Goal: Task Accomplishment & Management: Complete application form

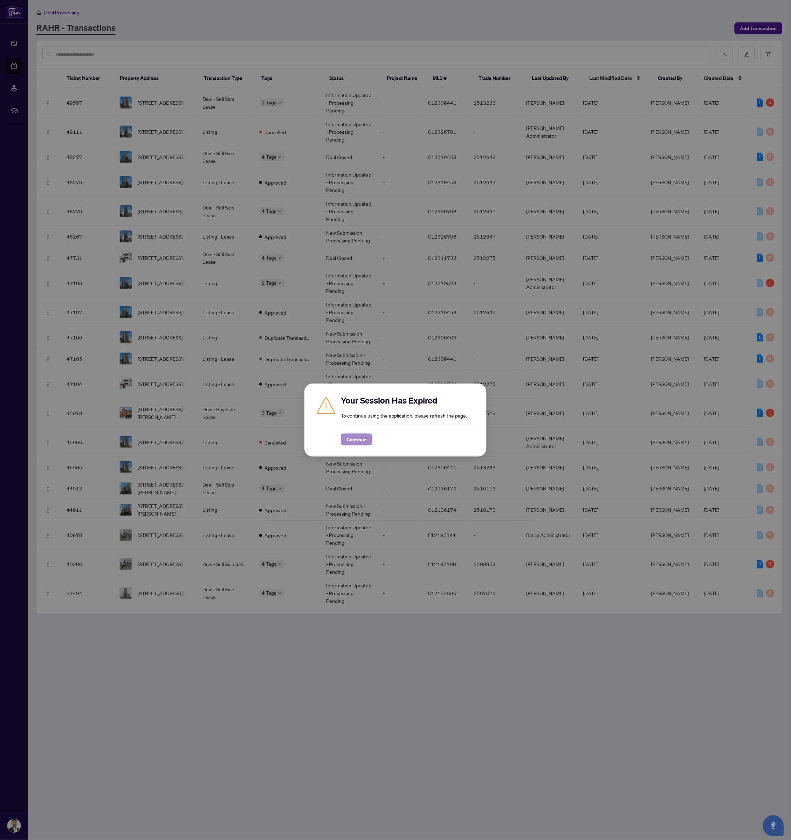
click at [346, 440] on span "Continue" at bounding box center [356, 439] width 20 height 11
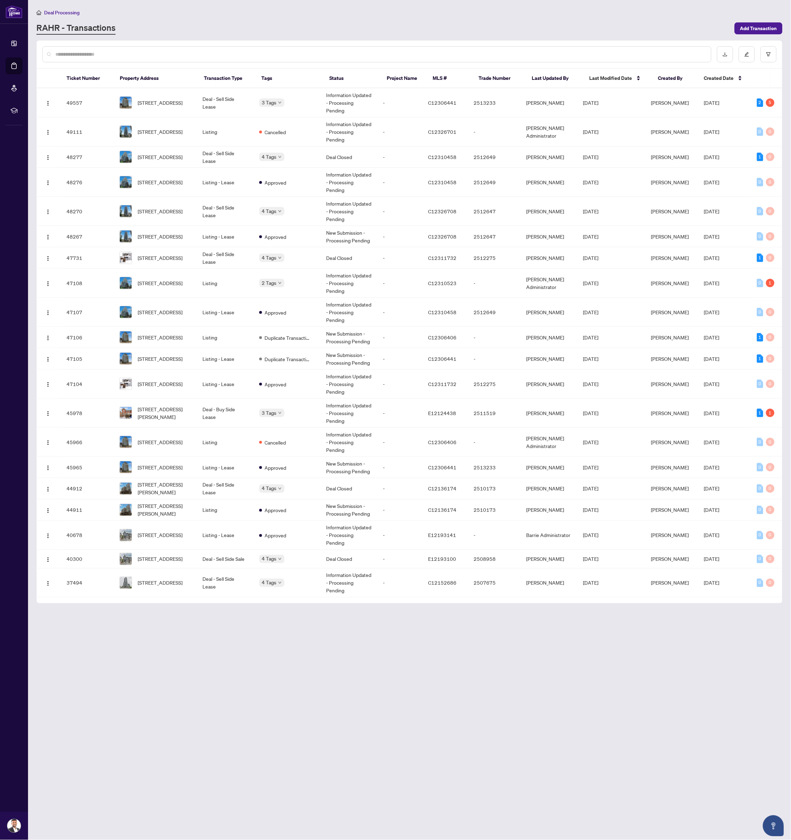
click at [101, 47] on div at bounding box center [376, 54] width 669 height 16
click at [98, 52] on input "text" at bounding box center [380, 54] width 650 height 8
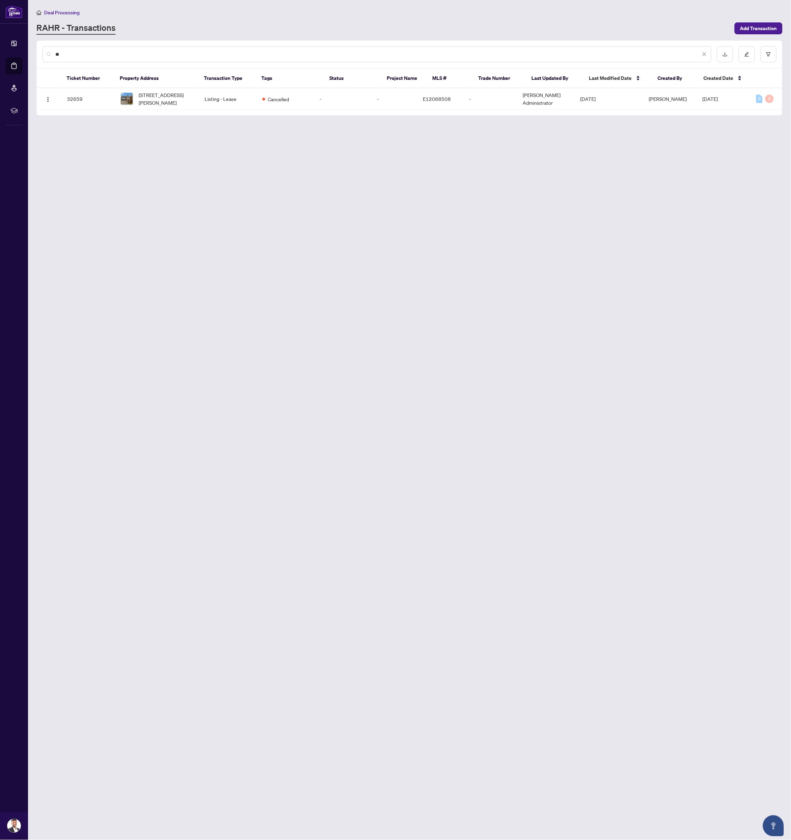
type input "*"
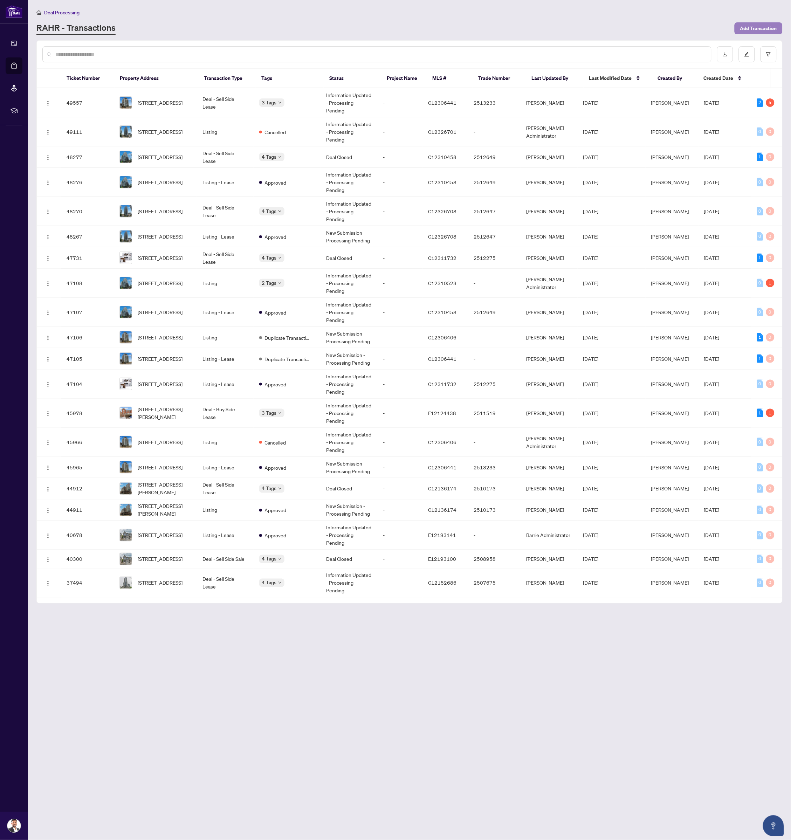
click at [760, 28] on span "Add Transaction" at bounding box center [758, 28] width 37 height 11
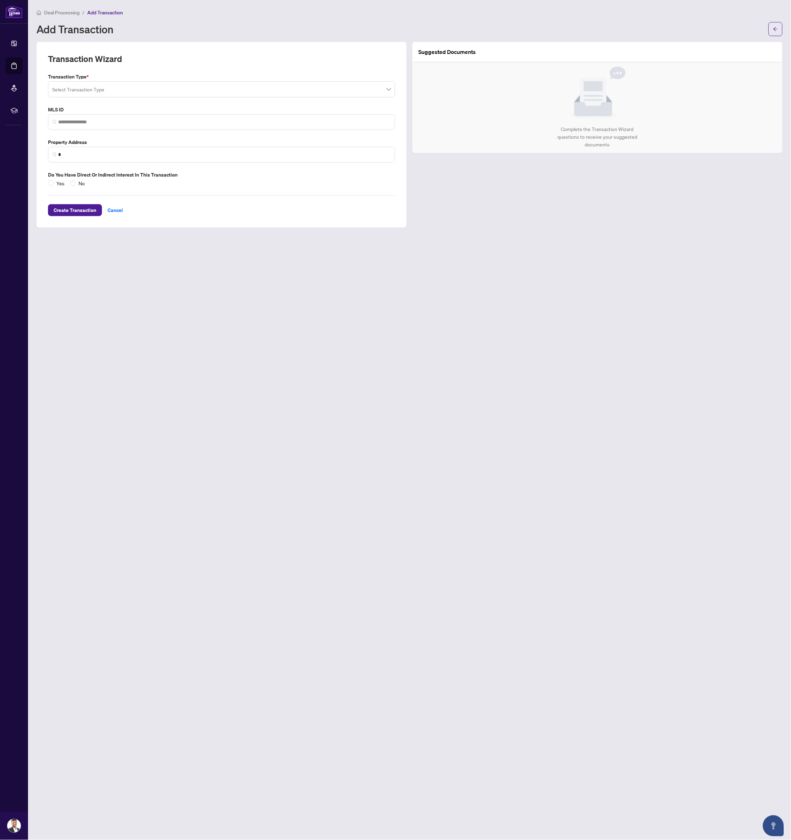
click at [153, 87] on input "search" at bounding box center [218, 90] width 332 height 15
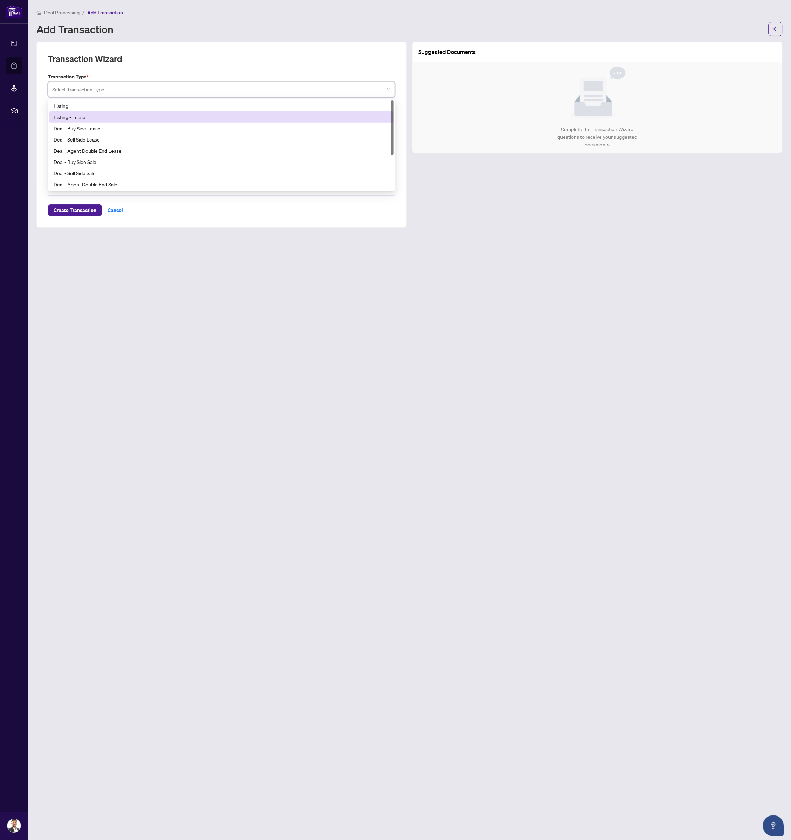
click at [89, 115] on div "Listing - Lease" at bounding box center [222, 117] width 336 height 8
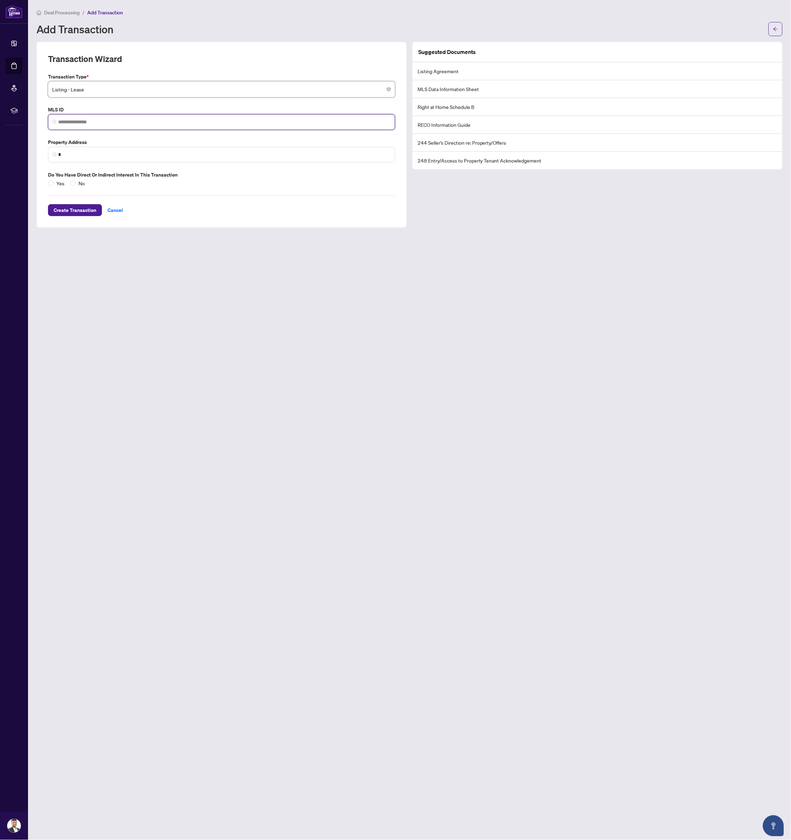
click at [76, 122] on input "search" at bounding box center [224, 121] width 332 height 7
paste input "*********"
type input "*********"
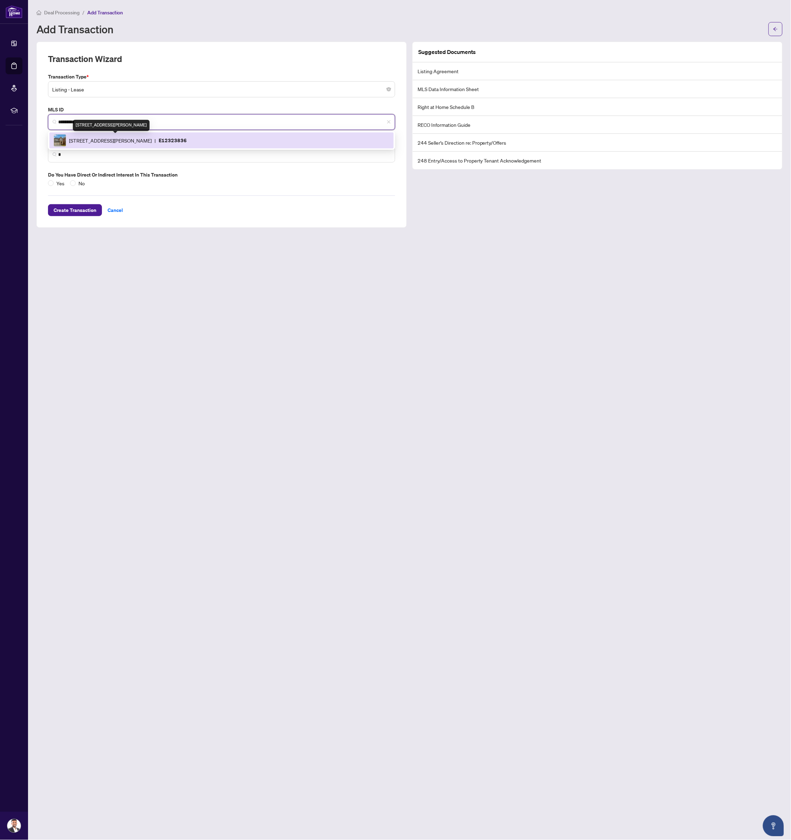
click at [142, 139] on span "[STREET_ADDRESS][PERSON_NAME]" at bounding box center [110, 141] width 83 height 8
type input "**********"
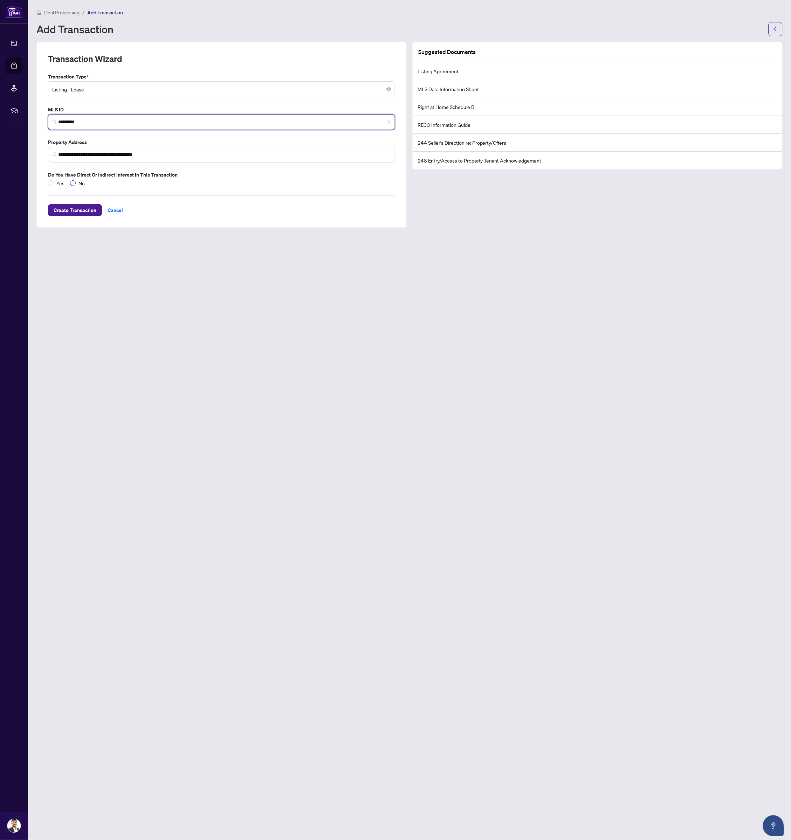
type input "*********"
click at [78, 209] on span "Create Transaction" at bounding box center [75, 210] width 43 height 11
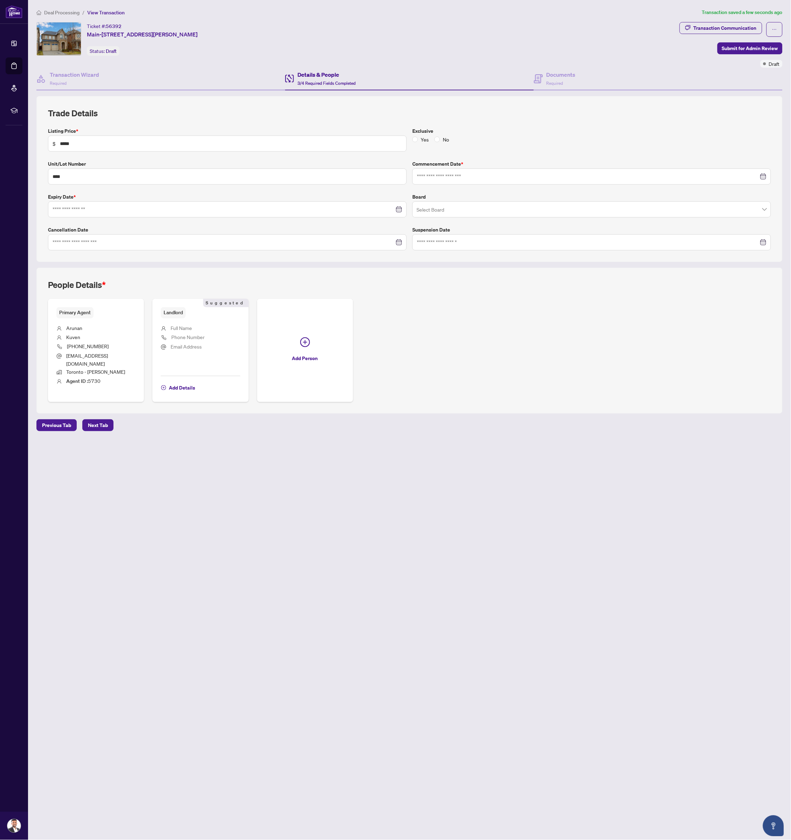
type input "**********"
click at [399, 241] on div at bounding box center [228, 243] width 350 height 8
type input "**********"
click at [95, 284] on div "1" at bounding box center [98, 287] width 8 height 8
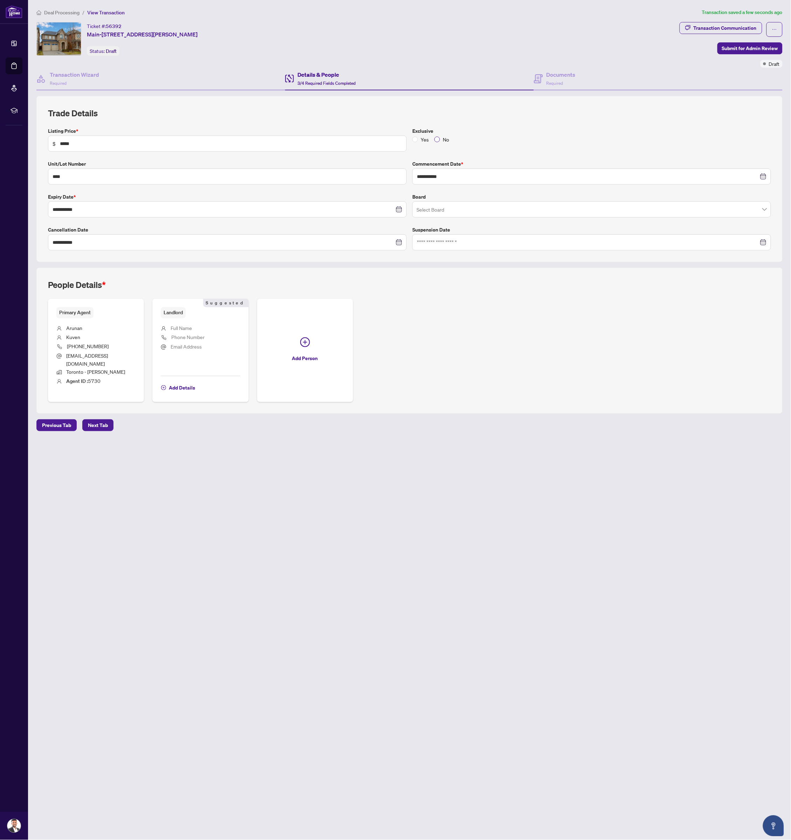
click at [439, 137] on span at bounding box center [437, 140] width 6 height 6
click at [493, 208] on input "search" at bounding box center [588, 210] width 344 height 15
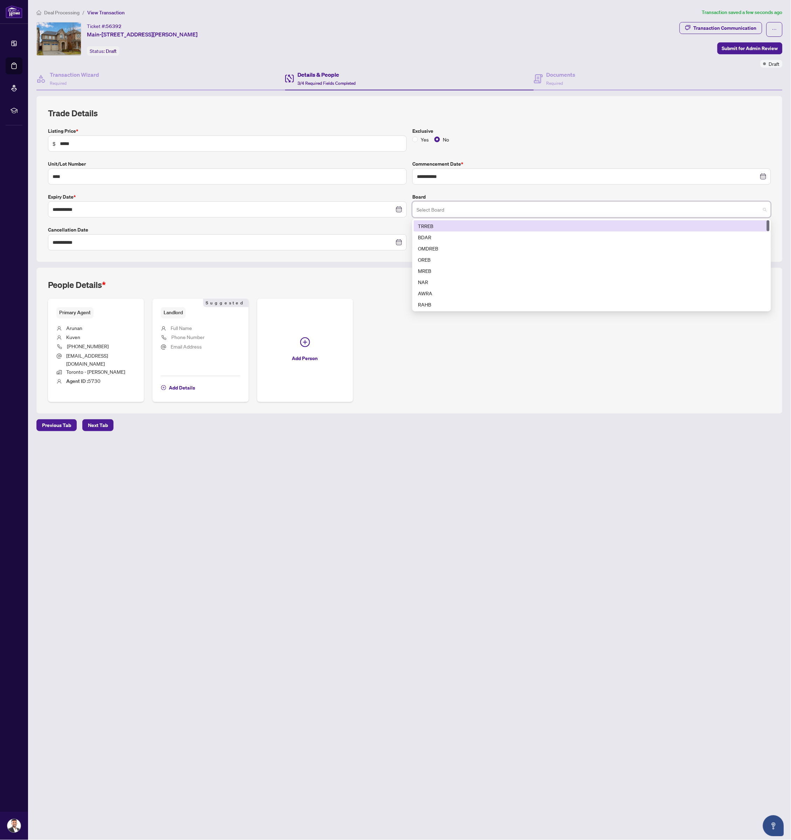
click at [479, 222] on div "TRREB" at bounding box center [591, 226] width 347 height 8
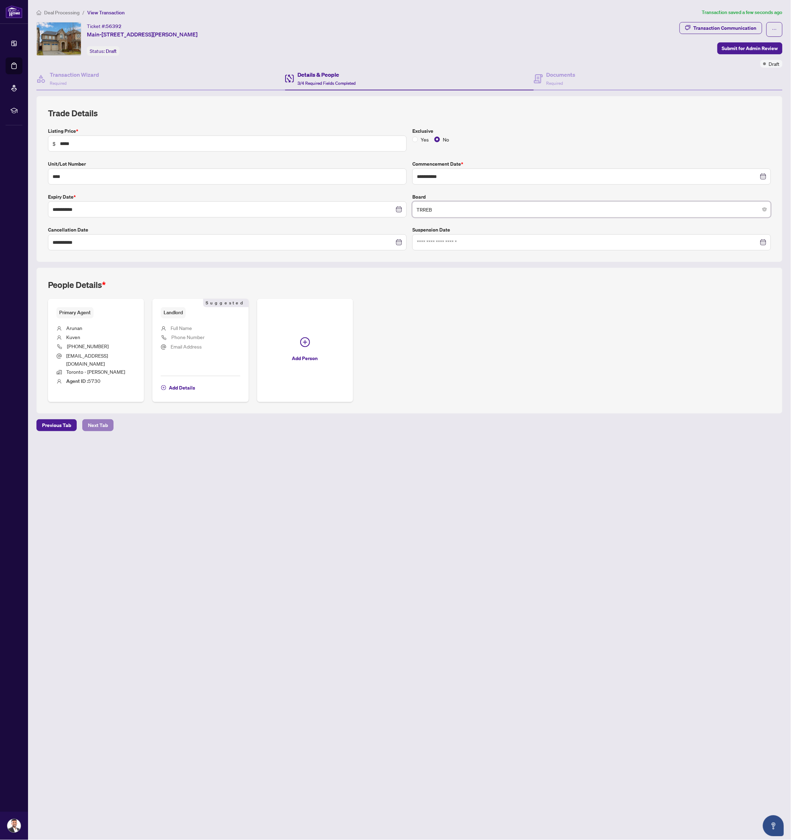
click at [101, 420] on span "Next Tab" at bounding box center [98, 425] width 20 height 11
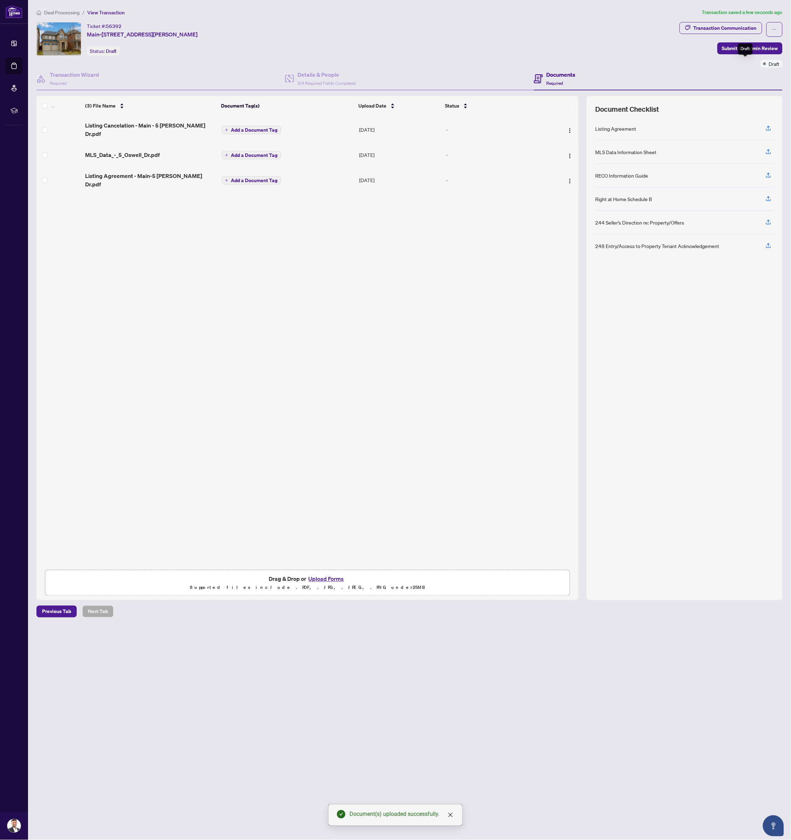
click at [739, 50] on div "Draft" at bounding box center [745, 48] width 15 height 11
click at [736, 48] on span "Submit for Admin Review" at bounding box center [750, 48] width 56 height 11
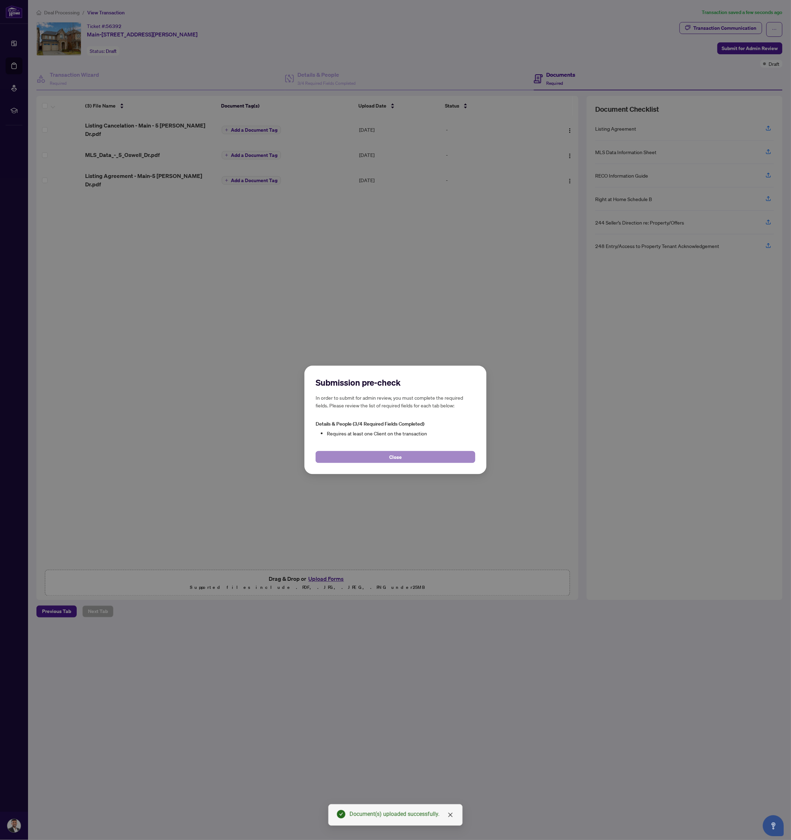
click at [384, 457] on button "Close" at bounding box center [396, 457] width 160 height 12
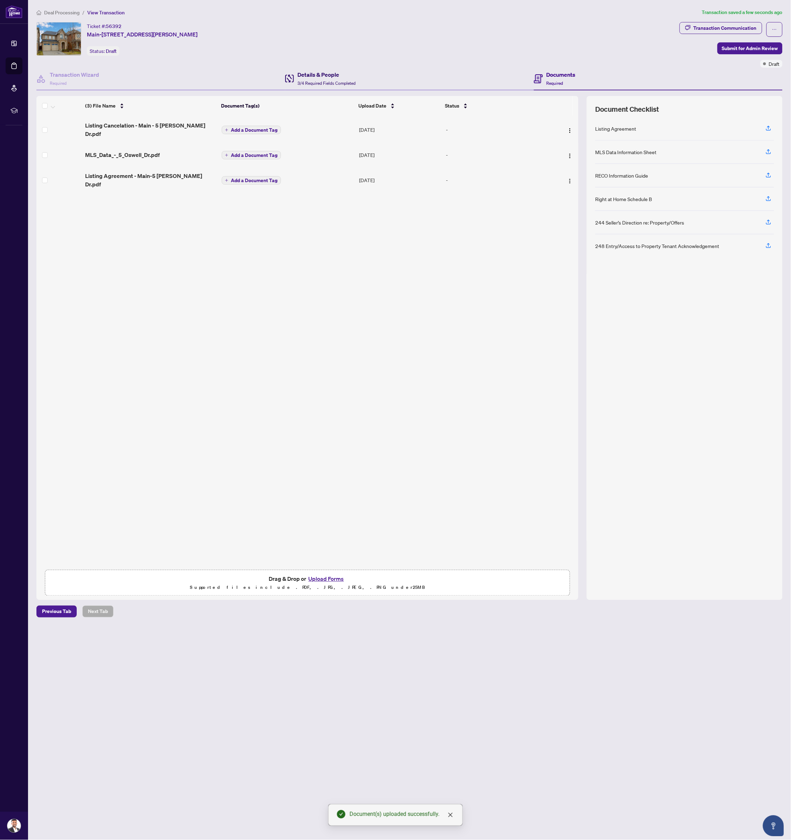
click at [312, 73] on h4 "Details & People" at bounding box center [326, 74] width 58 height 8
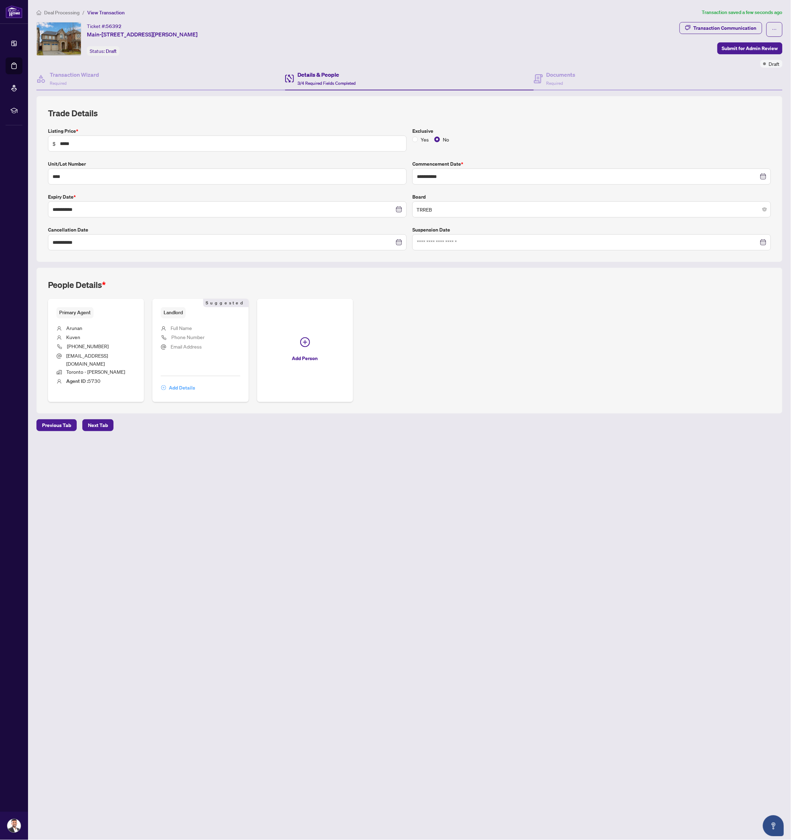
click at [190, 382] on span "Add Details" at bounding box center [182, 387] width 26 height 11
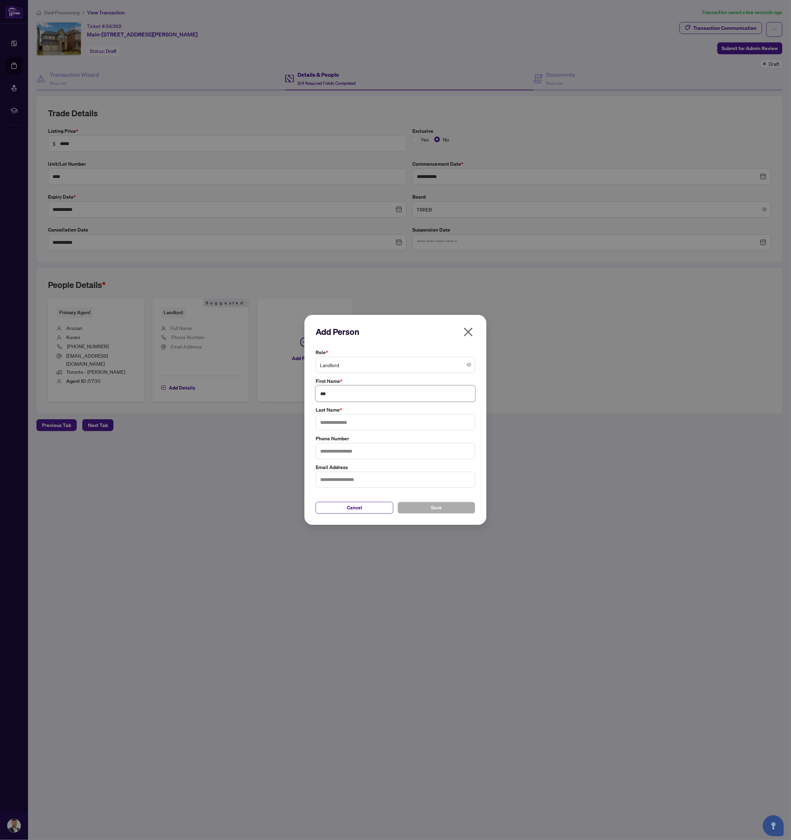
type input "****"
type input "*****"
type input "**********"
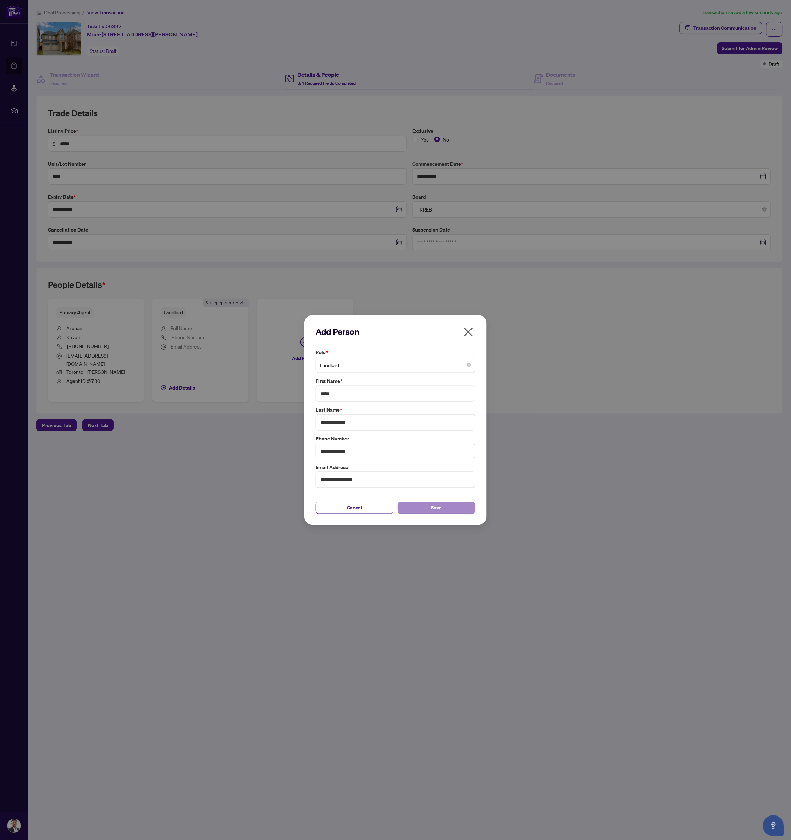
click at [447, 507] on button "Save" at bounding box center [437, 508] width 78 height 12
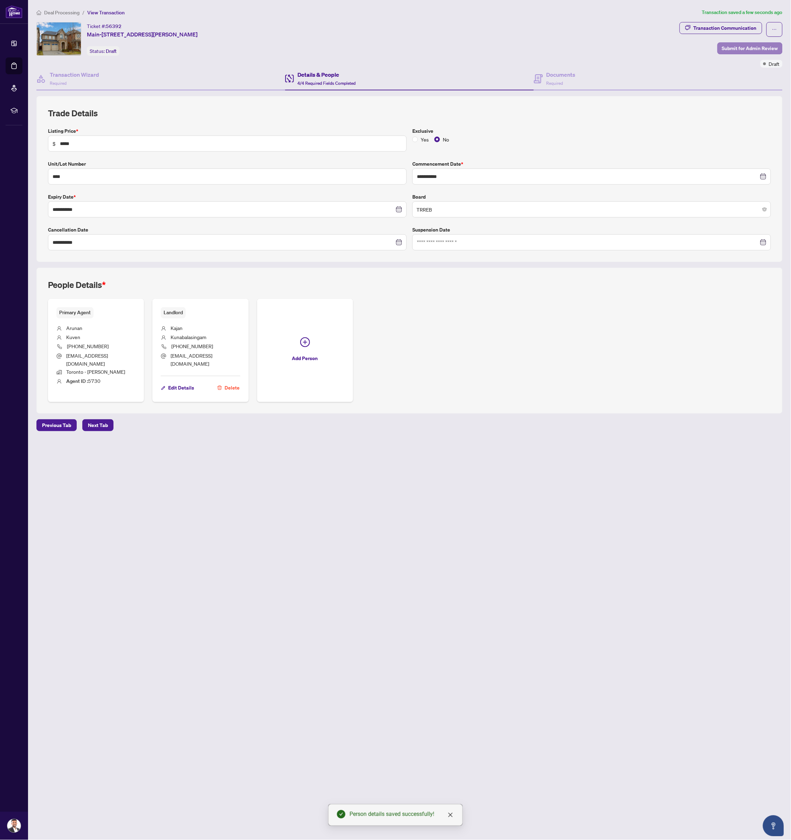
click at [767, 47] on span "Submit for Admin Review" at bounding box center [750, 48] width 56 height 11
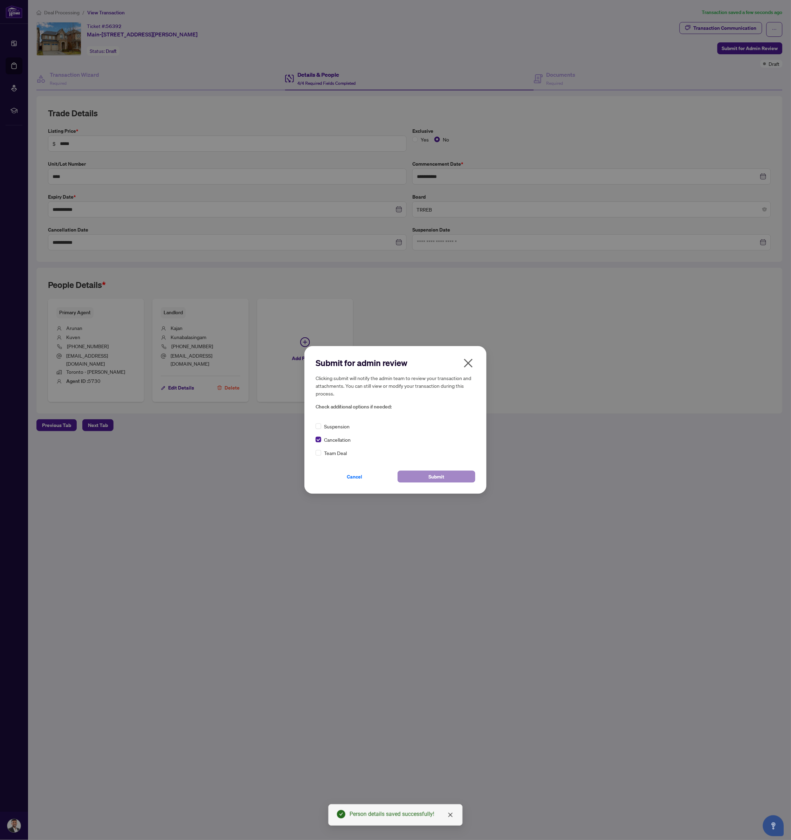
click at [443, 475] on span "Submit" at bounding box center [437, 476] width 16 height 11
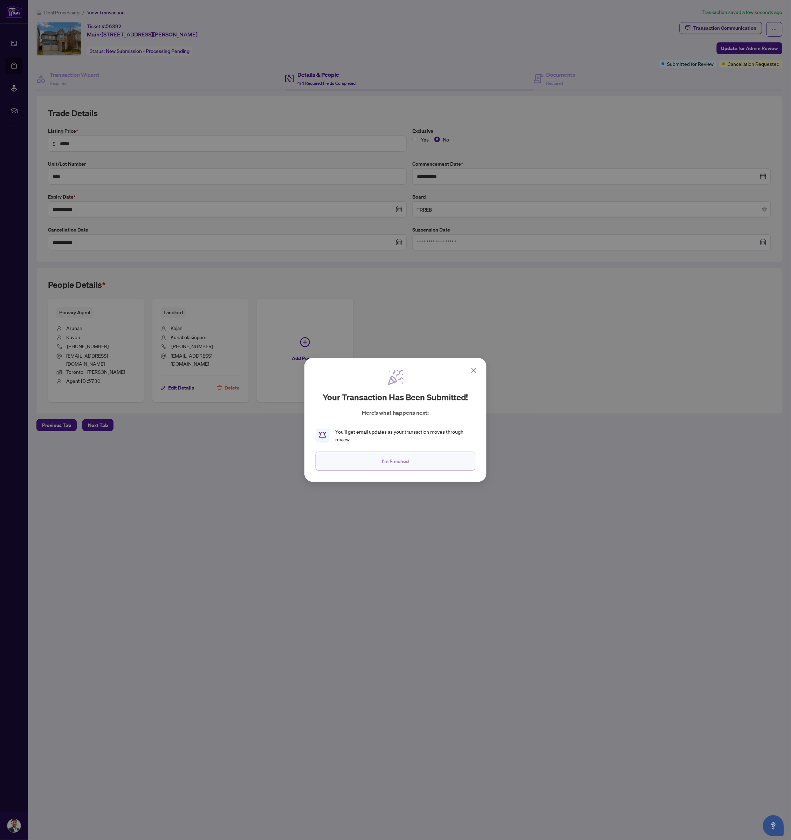
click at [395, 462] on span "I'm Finished" at bounding box center [395, 461] width 27 height 11
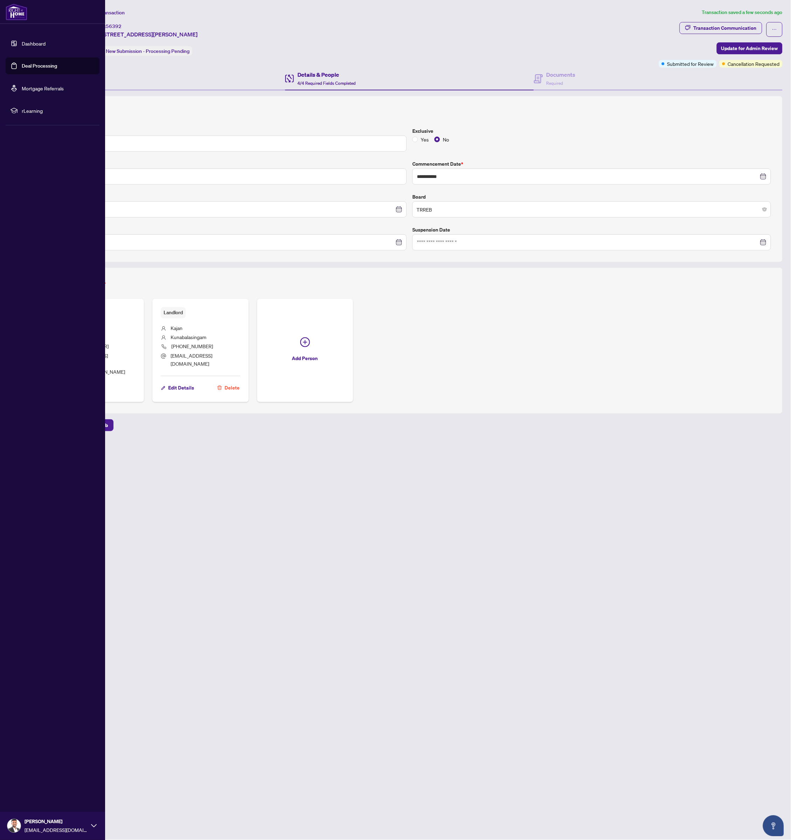
click at [33, 63] on link "Deal Processing" at bounding box center [39, 66] width 35 height 6
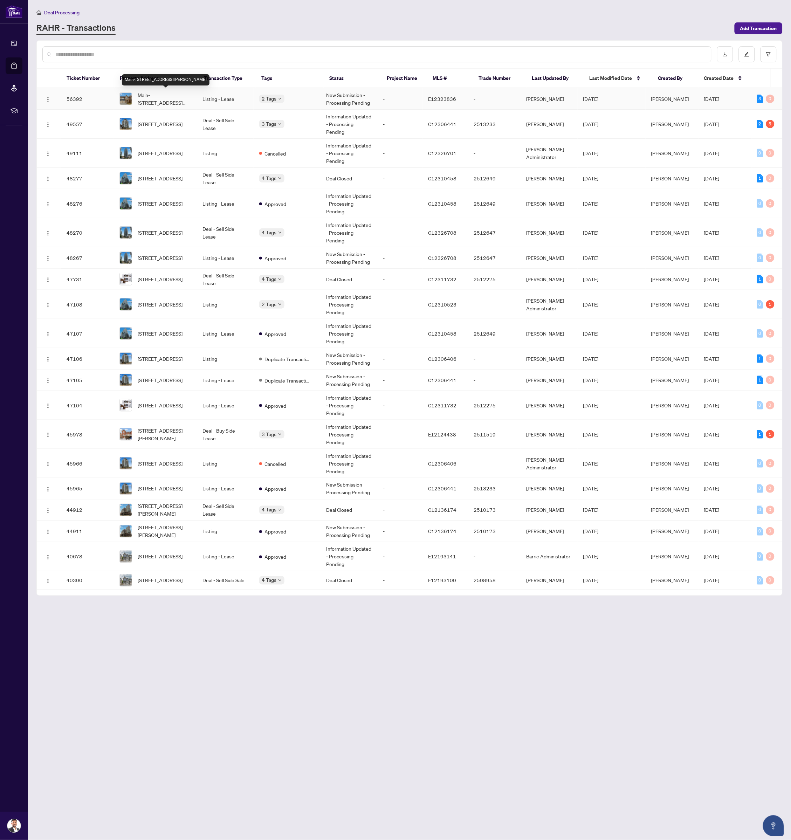
click at [178, 98] on span "Main-[STREET_ADDRESS][PERSON_NAME]" at bounding box center [165, 98] width 54 height 15
click at [740, 25] on span "Add Transaction" at bounding box center [758, 28] width 37 height 11
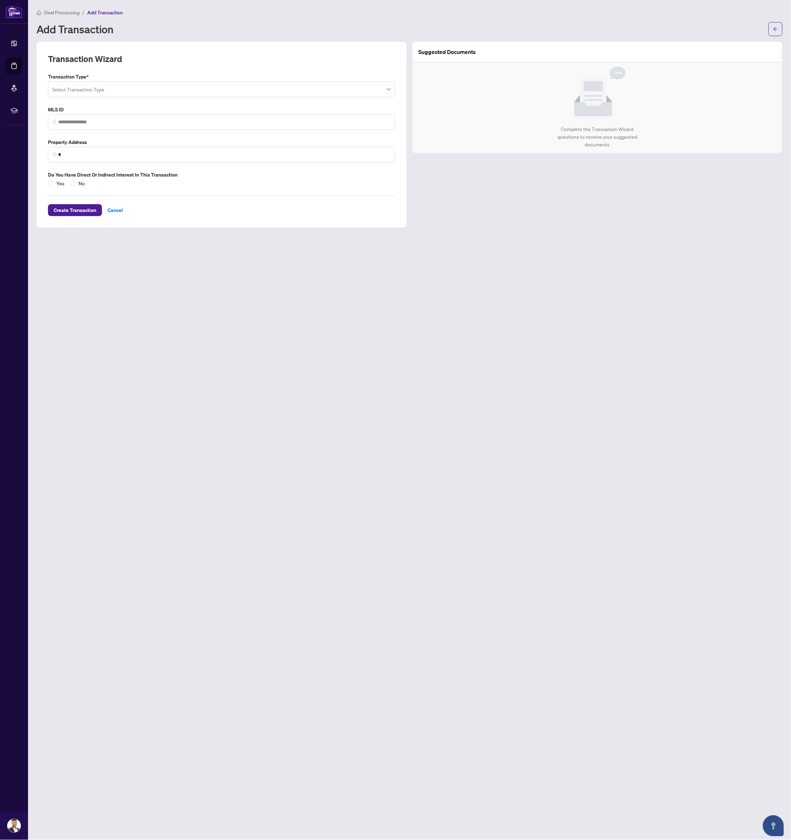
click at [92, 89] on input "search" at bounding box center [218, 90] width 332 height 15
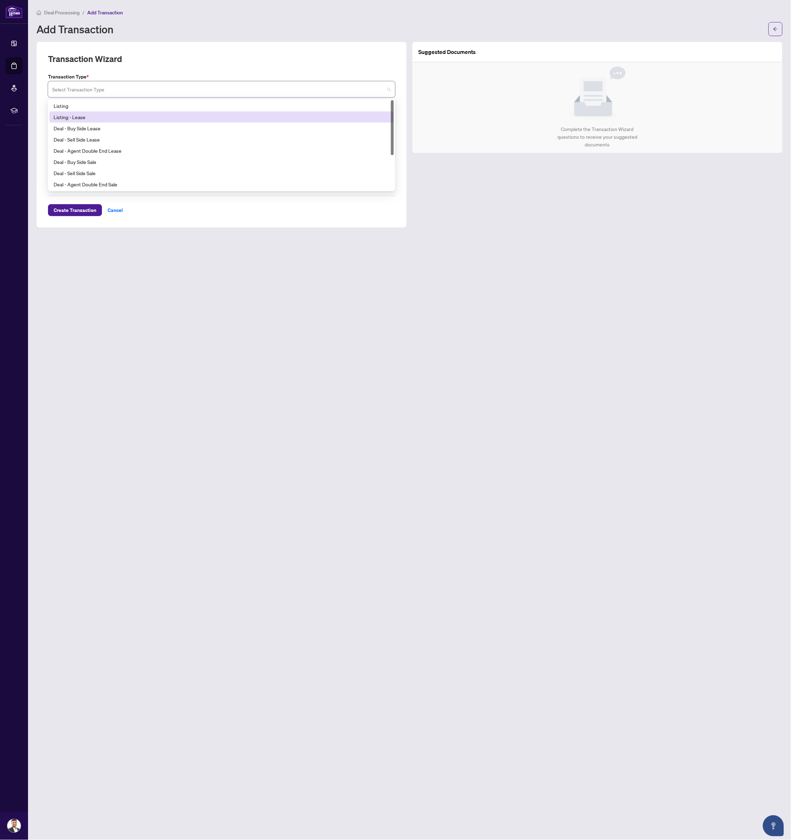
click at [89, 115] on div "Listing - Lease" at bounding box center [222, 117] width 336 height 8
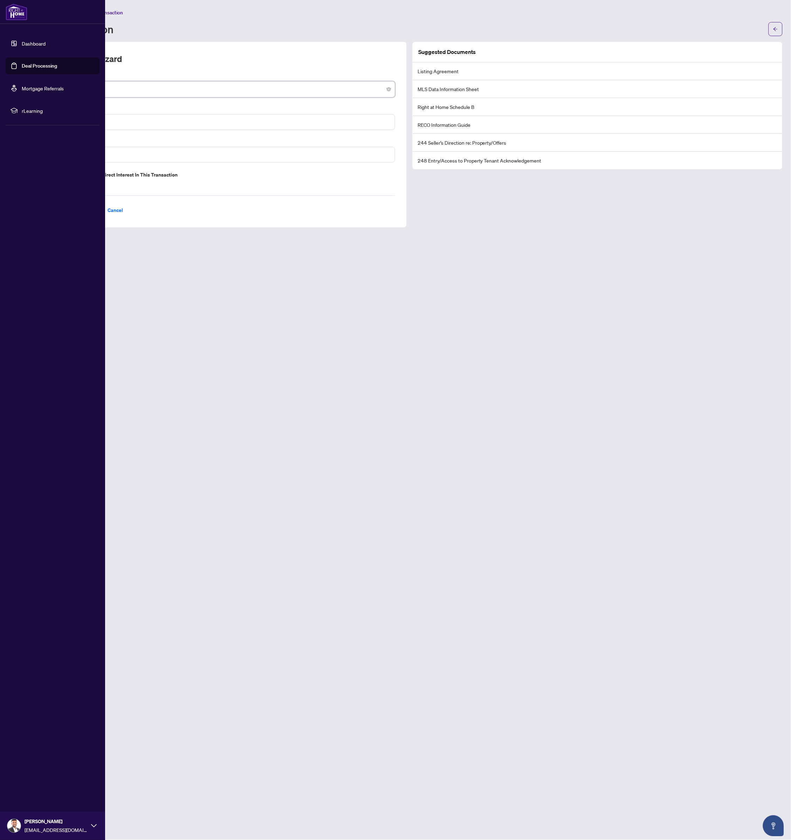
click at [22, 67] on link "Deal Processing" at bounding box center [39, 66] width 35 height 6
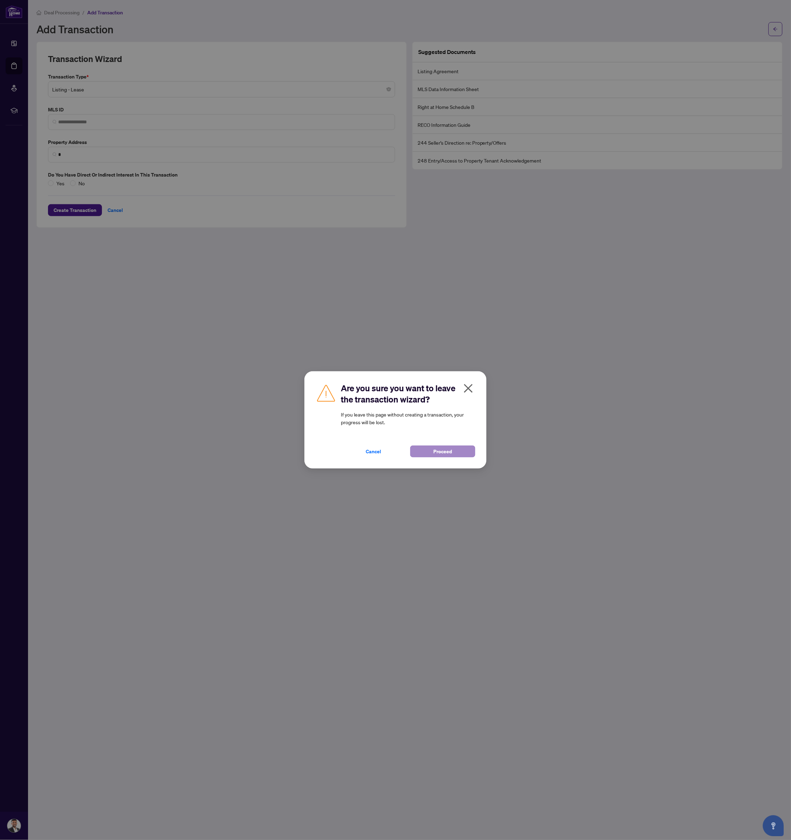
click at [444, 454] on span "Proceed" at bounding box center [443, 451] width 19 height 11
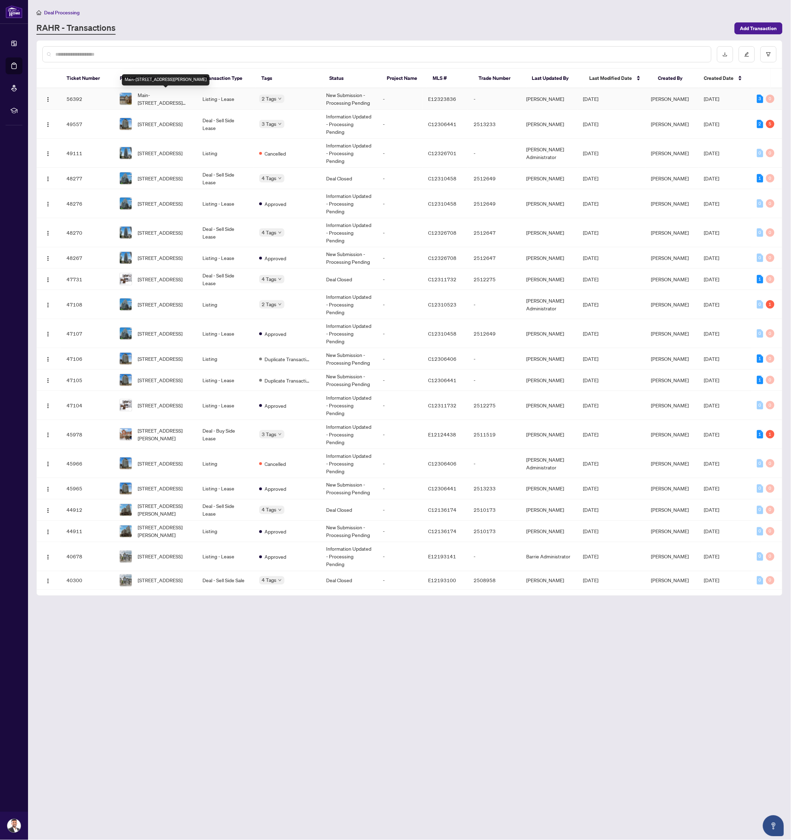
click at [172, 96] on span "Main-[STREET_ADDRESS][PERSON_NAME]" at bounding box center [165, 98] width 54 height 15
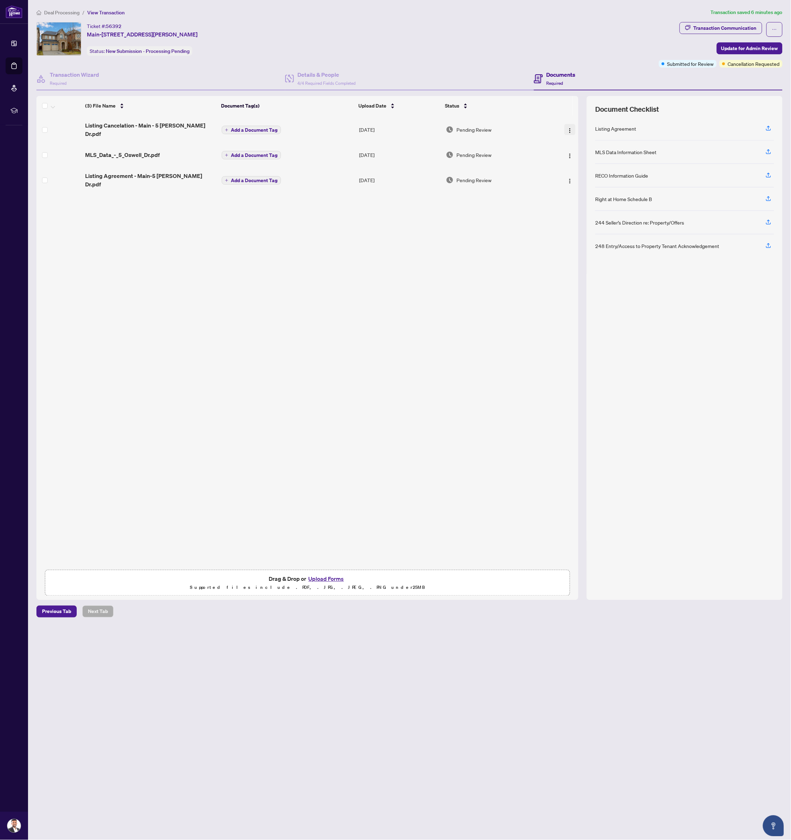
click at [567, 128] on img "button" at bounding box center [570, 131] width 6 height 6
click at [579, 205] on span "Archive" at bounding box center [601, 206] width 67 height 8
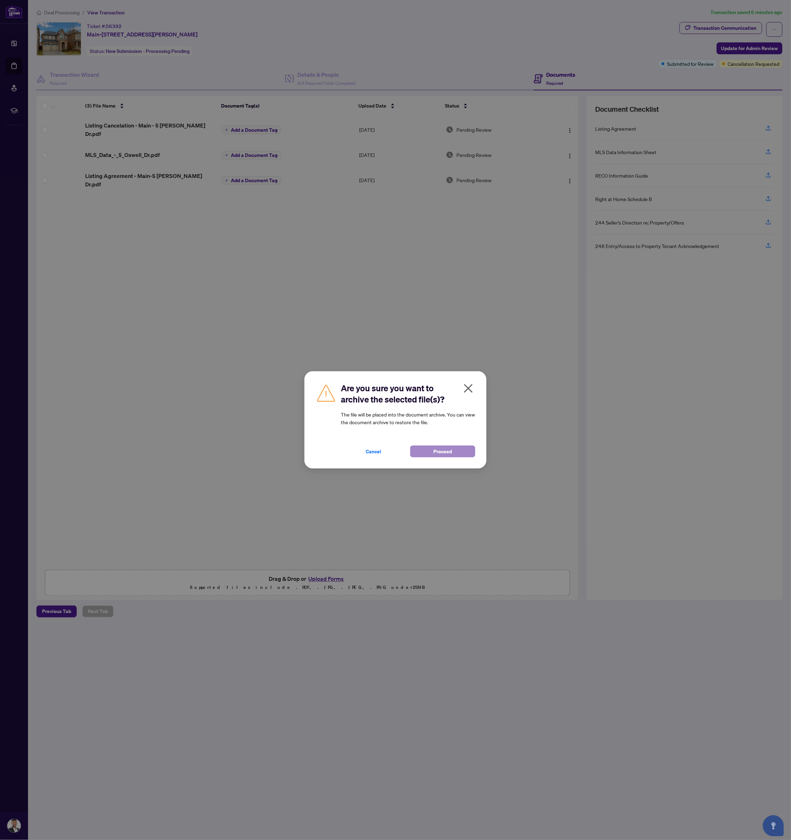
click at [449, 450] on span "Proceed" at bounding box center [443, 451] width 19 height 11
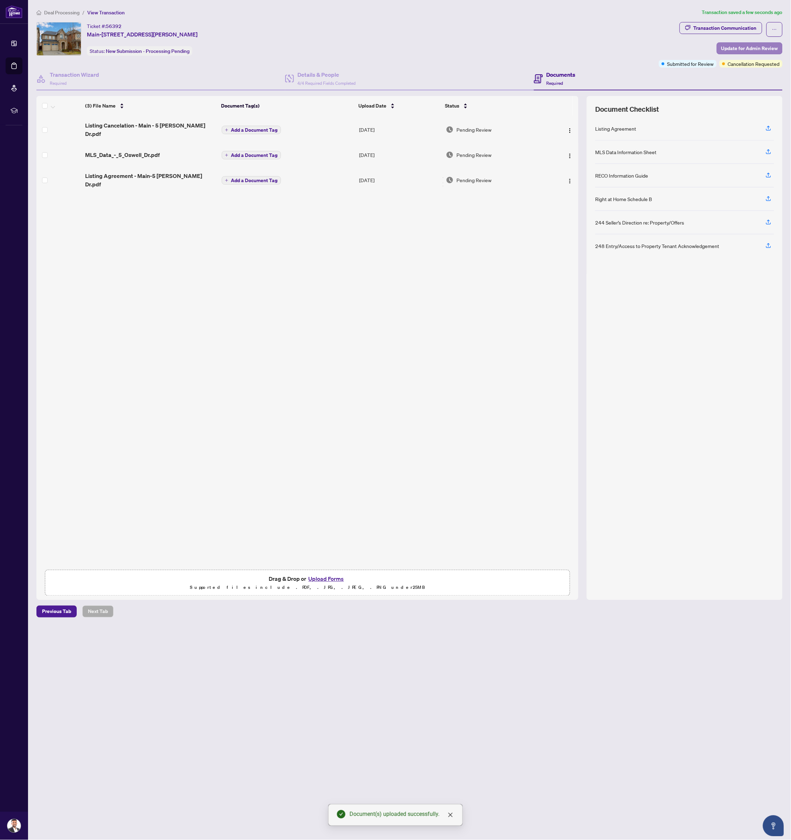
click at [743, 49] on span "Update for Admin Review" at bounding box center [749, 48] width 57 height 11
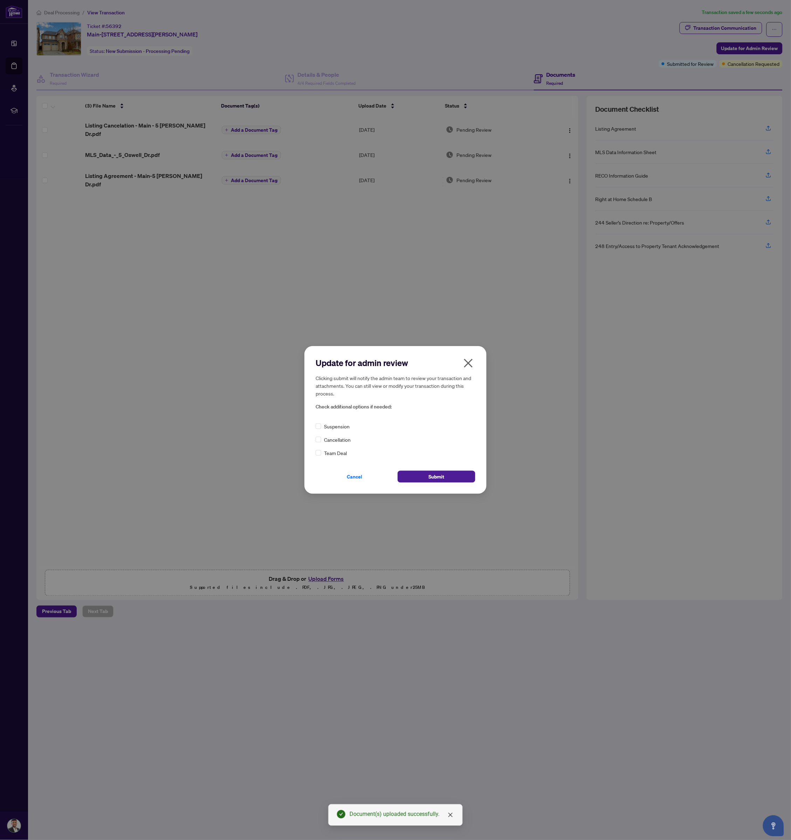
click at [322, 439] on div "Cancellation" at bounding box center [396, 440] width 160 height 8
click at [444, 478] on span "Submit" at bounding box center [437, 476] width 16 height 11
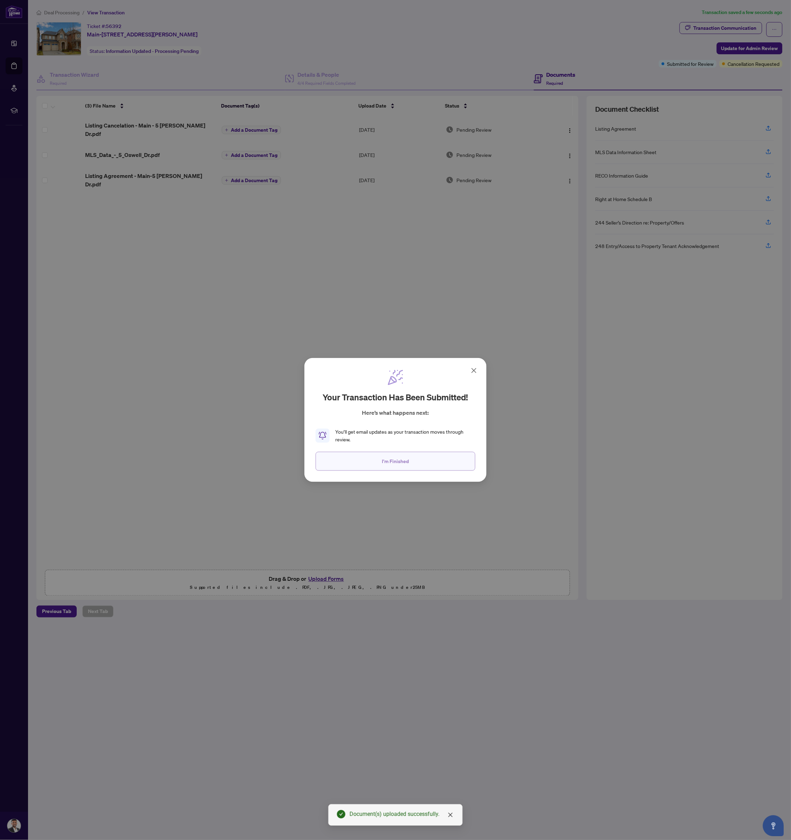
click at [419, 460] on button "I'm Finished" at bounding box center [396, 461] width 160 height 19
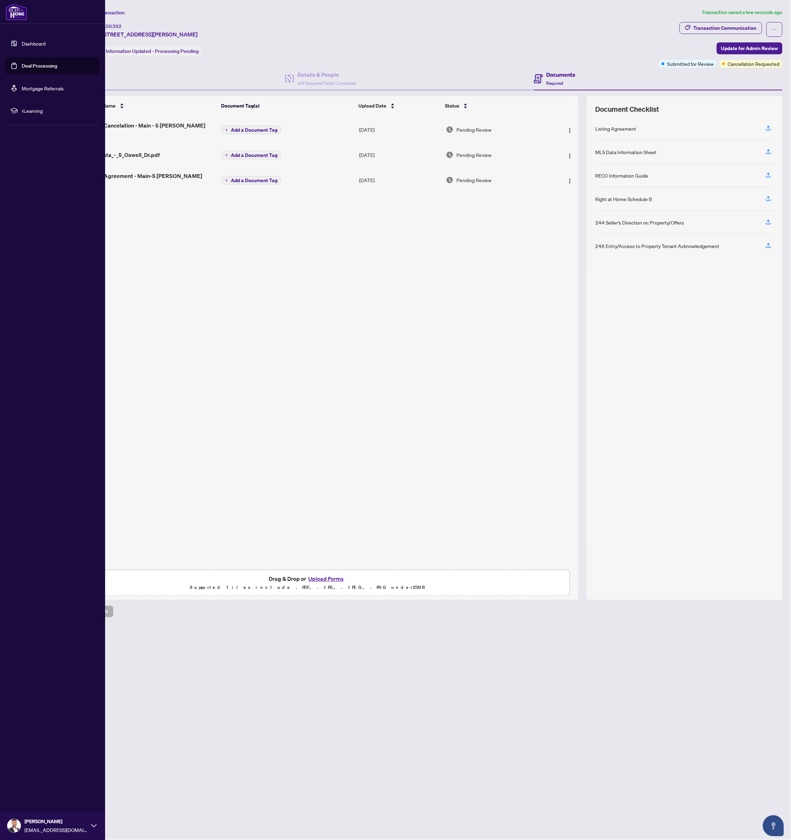
click at [24, 65] on link "Deal Processing" at bounding box center [39, 66] width 35 height 6
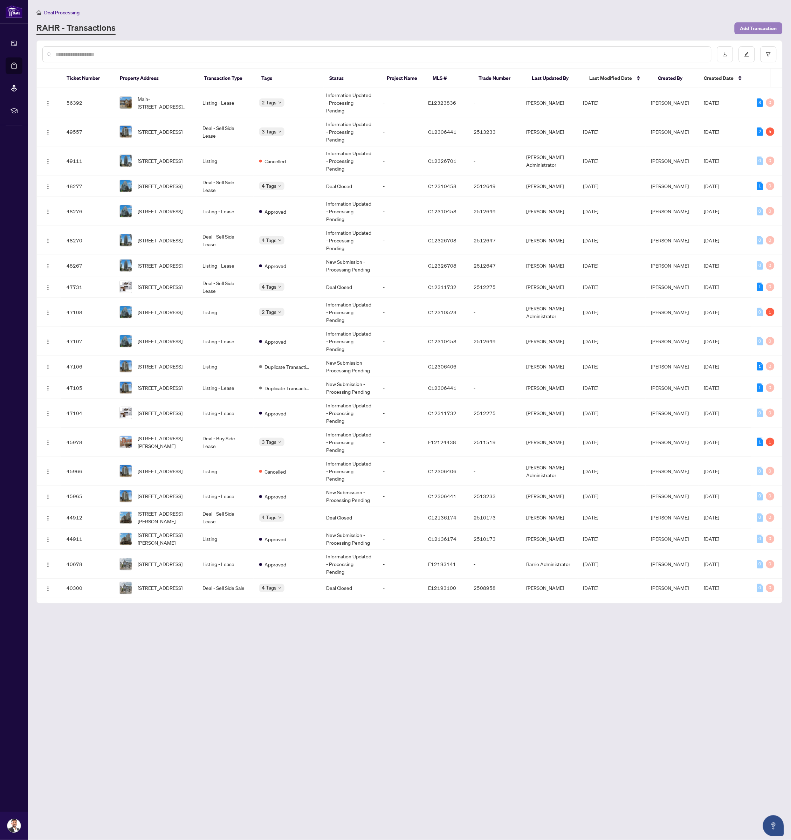
click at [751, 30] on span "Add Transaction" at bounding box center [758, 28] width 37 height 11
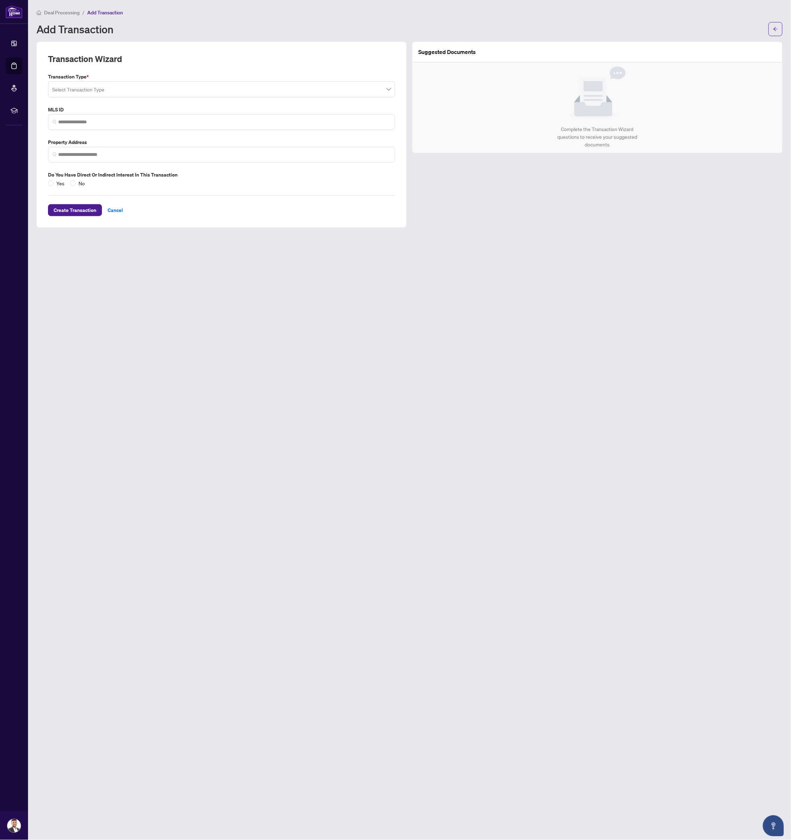
type input "*"
click at [92, 86] on input "search" at bounding box center [218, 90] width 332 height 15
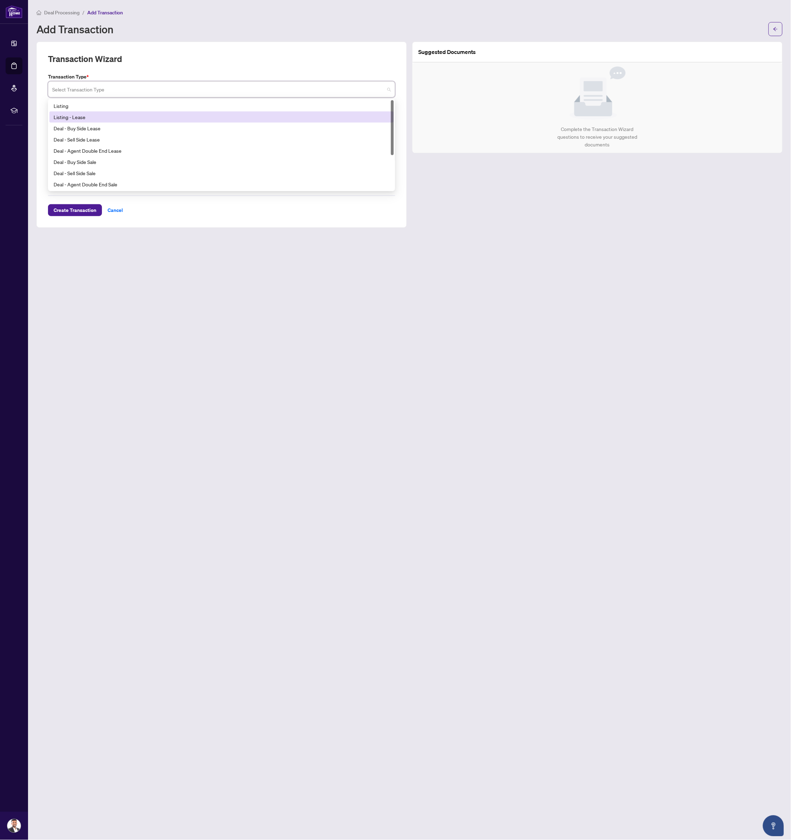
click at [94, 111] on div "Listing - Lease" at bounding box center [221, 116] width 344 height 11
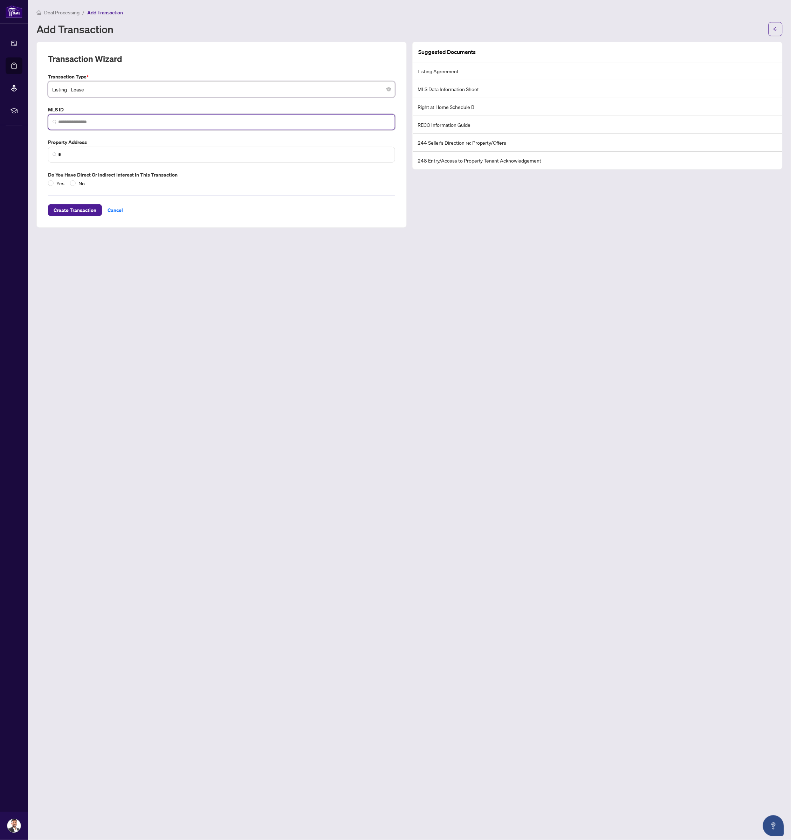
click at [78, 120] on input "search" at bounding box center [224, 121] width 332 height 7
paste input "*********"
type input "*********"
click at [78, 140] on span "[STREET_ADDRESS][PERSON_NAME]" at bounding box center [110, 141] width 83 height 8
type input "**********"
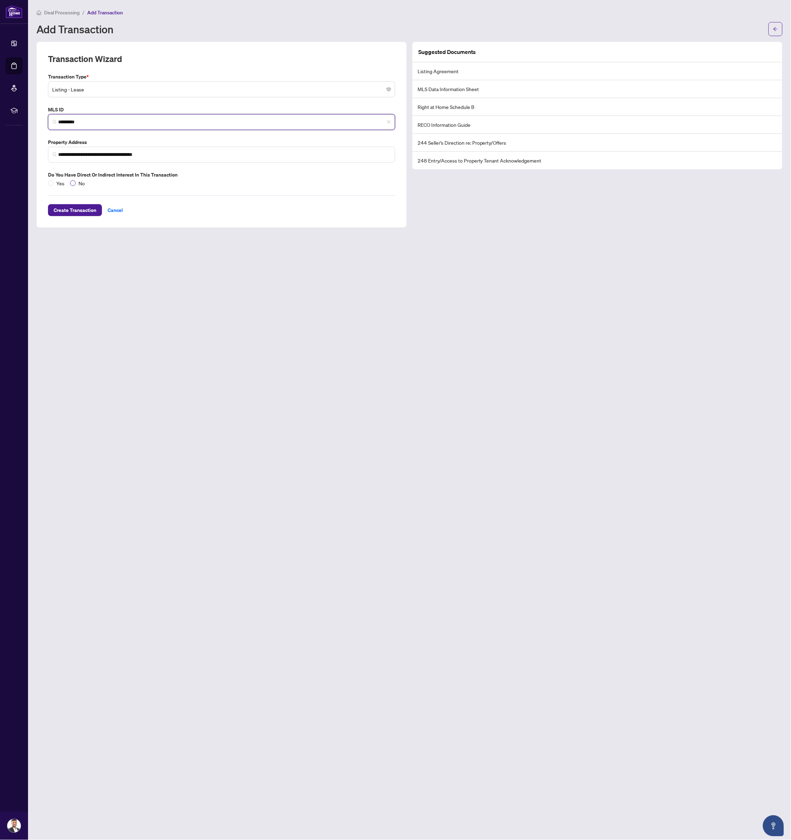
type input "*********"
click at [76, 179] on span "No" at bounding box center [82, 183] width 12 height 8
click at [78, 207] on span "Create Transaction" at bounding box center [75, 210] width 43 height 11
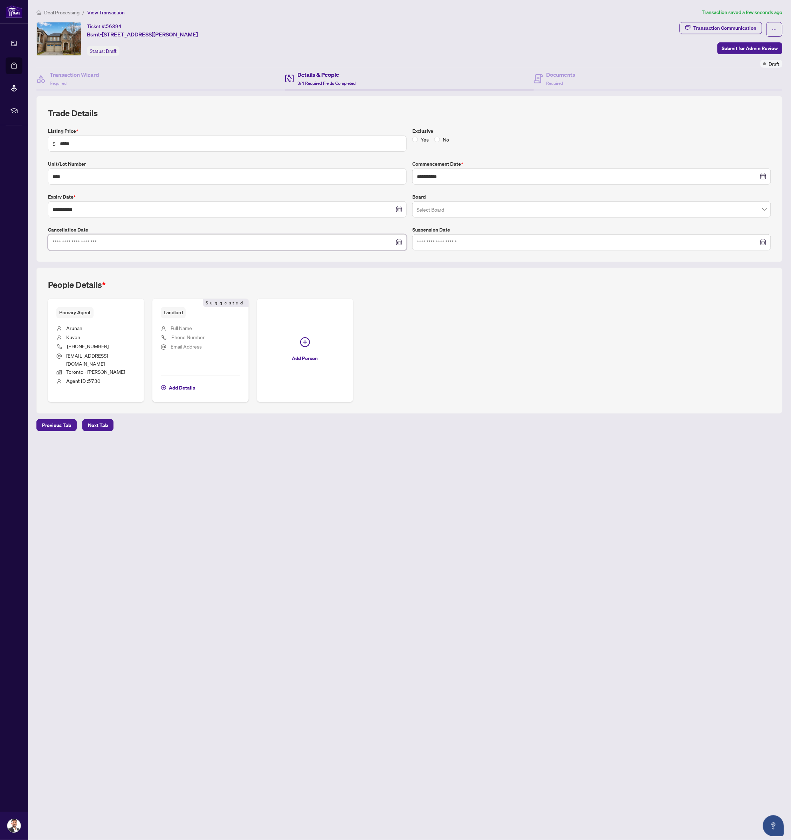
click at [67, 239] on input at bounding box center [224, 243] width 342 height 8
type input "**********"
click at [87, 297] on div "7" at bounding box center [86, 300] width 8 height 8
click at [181, 337] on span "Phone Number" at bounding box center [187, 337] width 33 height 6
click at [180, 382] on span "Add Details" at bounding box center [182, 387] width 26 height 11
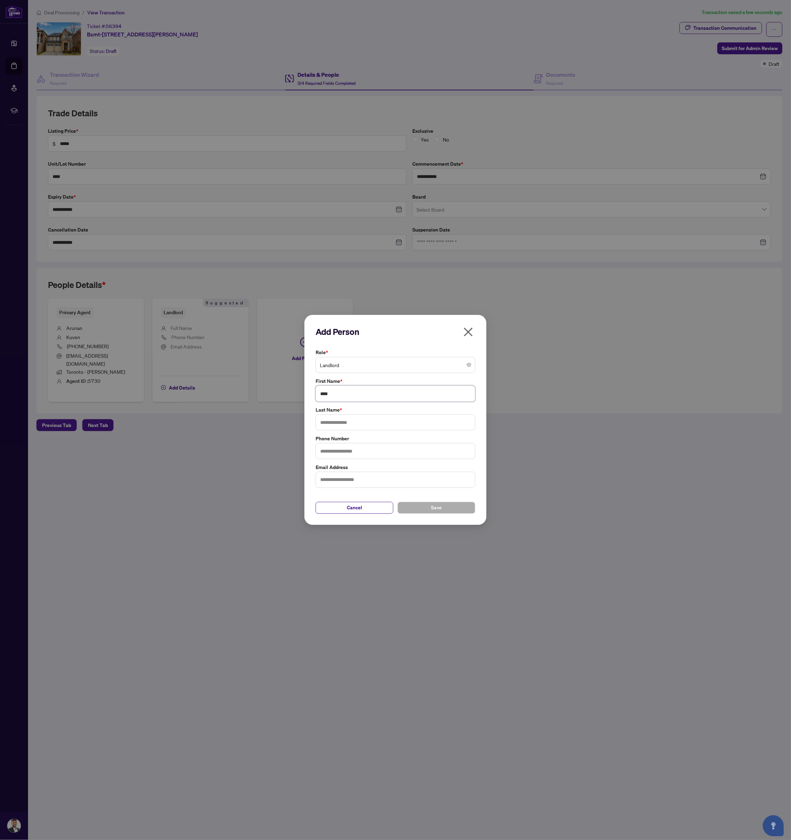
type input "*****"
type input "**********"
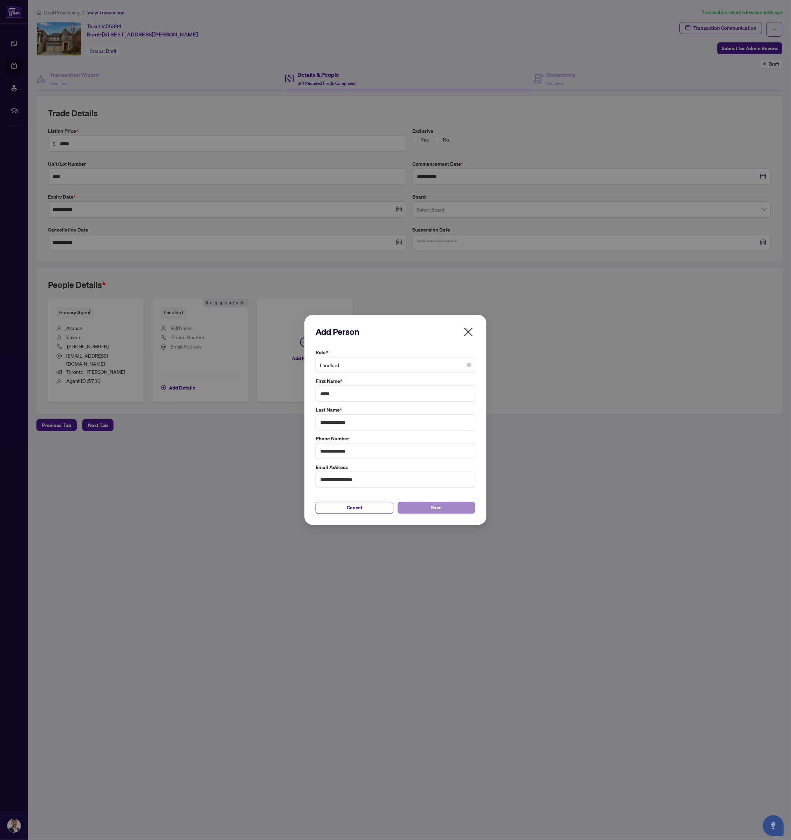
click at [435, 508] on span "Save" at bounding box center [436, 507] width 11 height 11
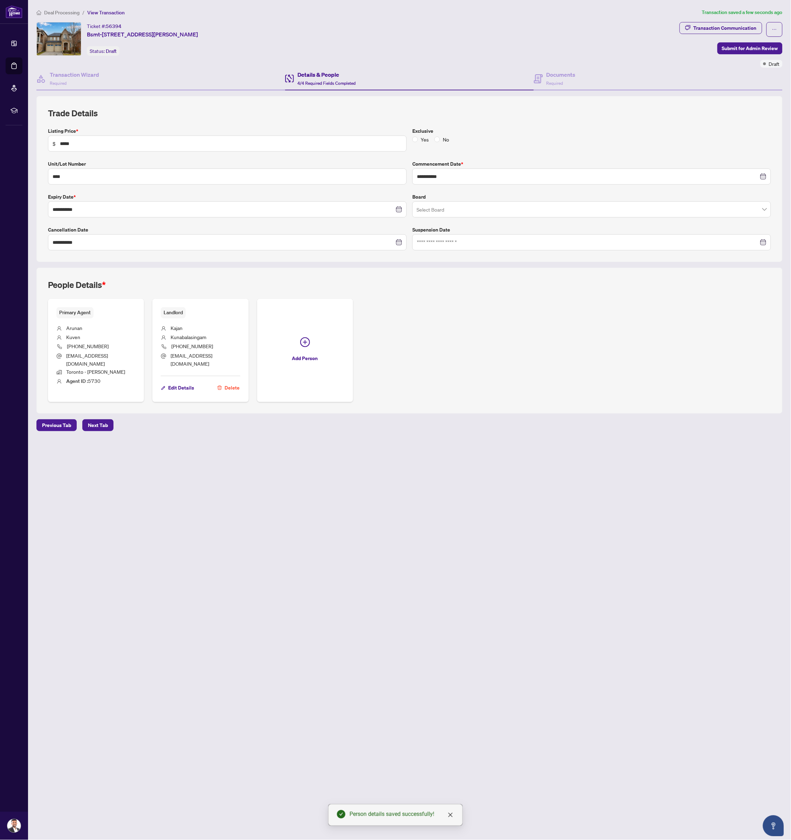
click at [568, 63] on div "Ticket #: 56394 Bsmt-[STREET_ADDRESS][PERSON_NAME] Status: Draft" at bounding box center [356, 45] width 643 height 46
click at [567, 78] on div "Documents Required" at bounding box center [560, 78] width 29 height 16
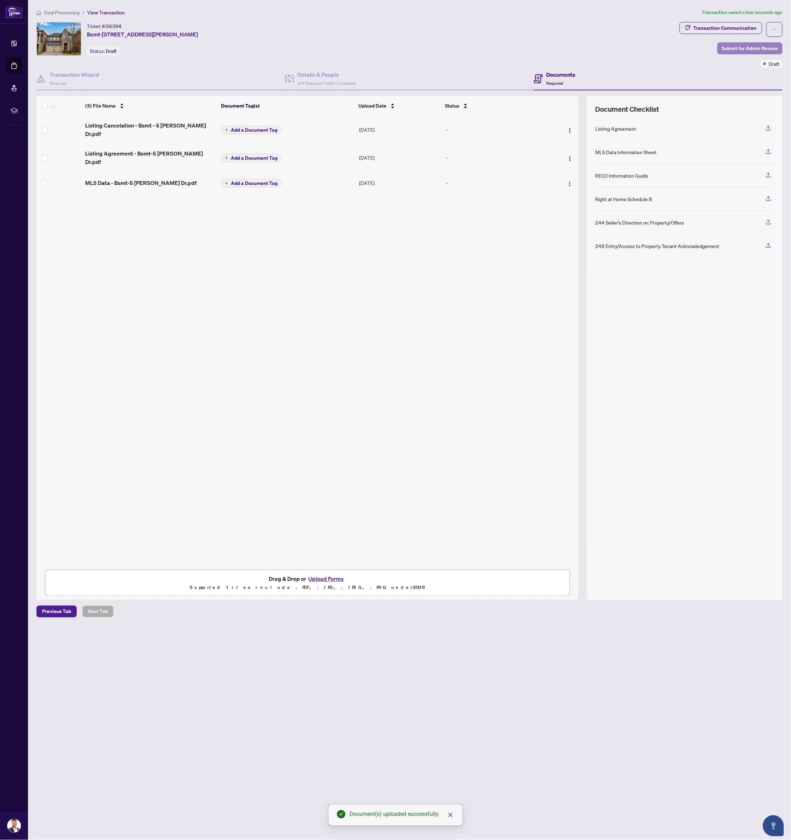
click at [733, 48] on span "Submit for Admin Review" at bounding box center [750, 48] width 56 height 11
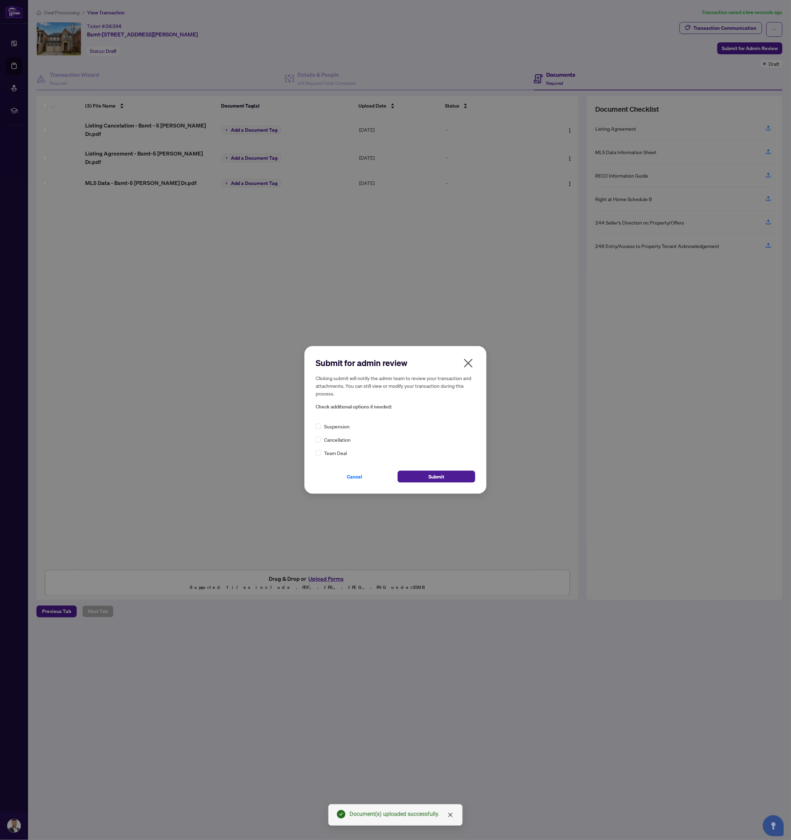
click at [324, 437] on span "Cancellation" at bounding box center [337, 440] width 27 height 8
click at [444, 477] on button "Submit" at bounding box center [437, 477] width 78 height 12
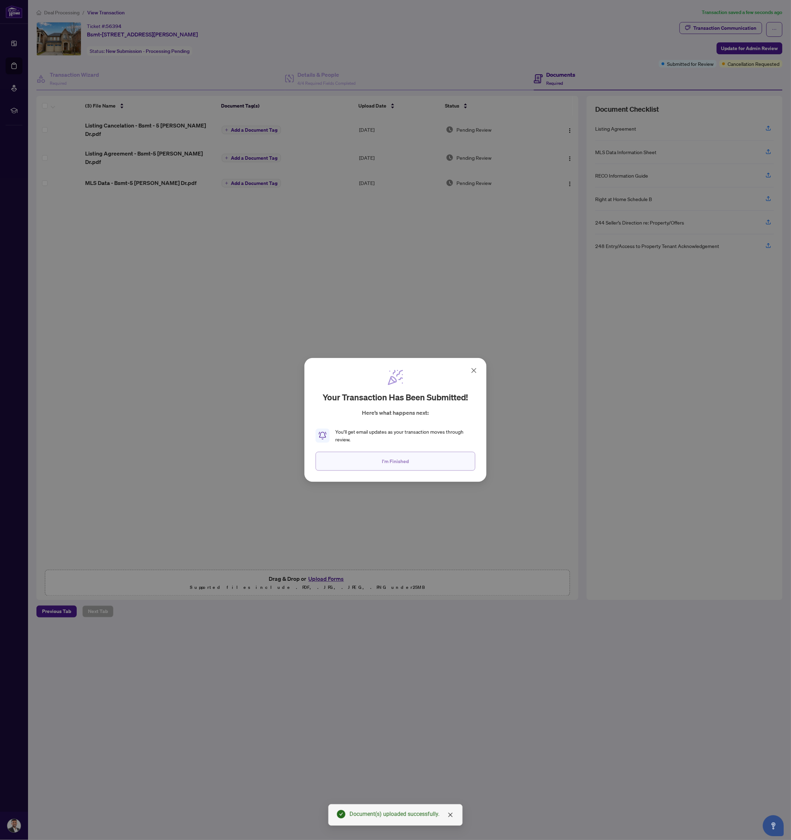
click at [396, 465] on span "I'm Finished" at bounding box center [395, 461] width 27 height 11
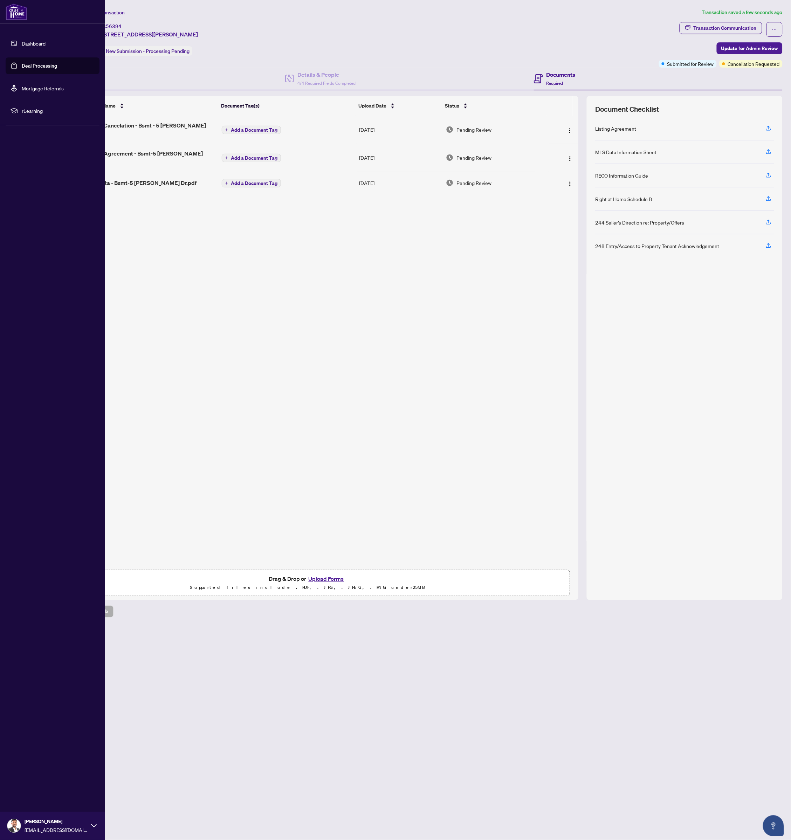
click at [22, 65] on link "Deal Processing" at bounding box center [39, 66] width 35 height 6
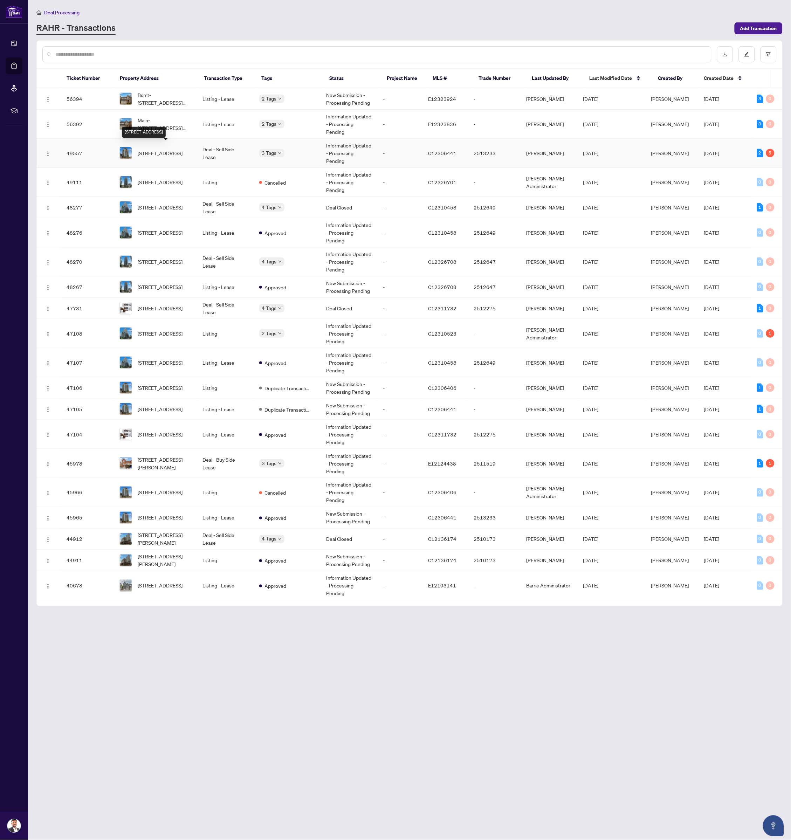
click at [154, 152] on span "[STREET_ADDRESS]" at bounding box center [160, 153] width 45 height 8
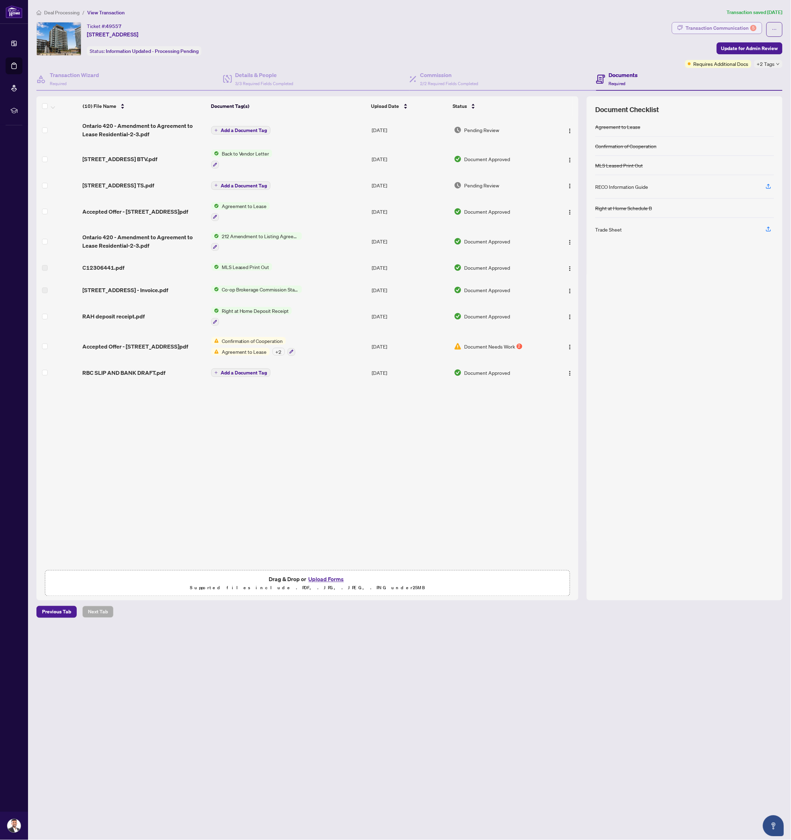
click at [741, 22] on div "Transaction Communication 5" at bounding box center [721, 27] width 71 height 11
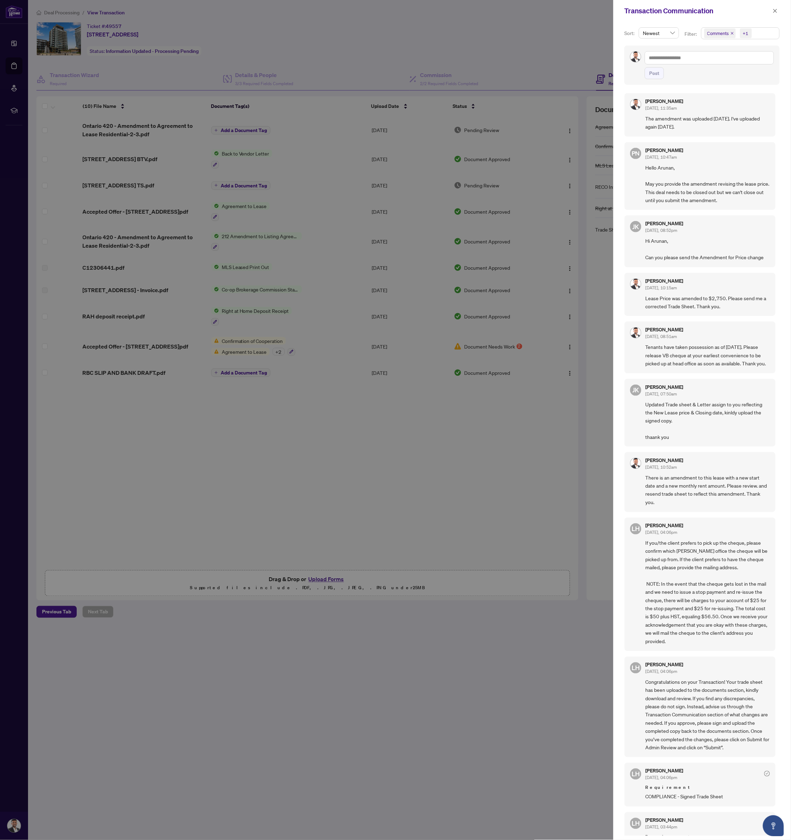
click at [463, 344] on div at bounding box center [395, 420] width 791 height 840
click at [476, 343] on div at bounding box center [395, 420] width 791 height 840
click at [482, 386] on div at bounding box center [395, 420] width 791 height 840
click at [774, 12] on icon "close" at bounding box center [775, 10] width 5 height 5
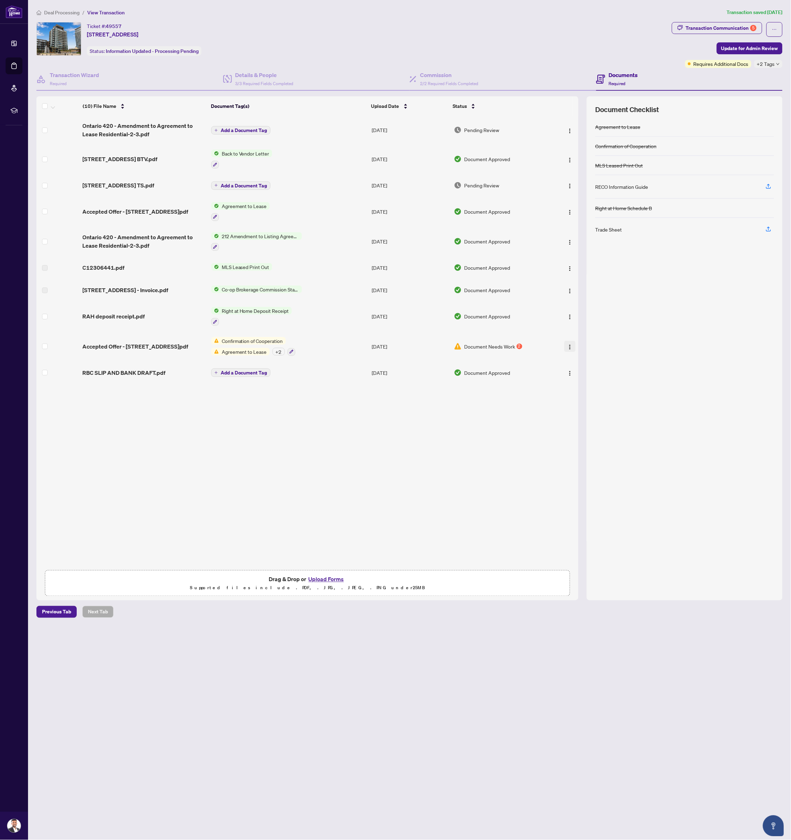
click at [568, 344] on img "button" at bounding box center [570, 347] width 6 height 6
click at [568, 423] on span "Archive" at bounding box center [601, 423] width 67 height 8
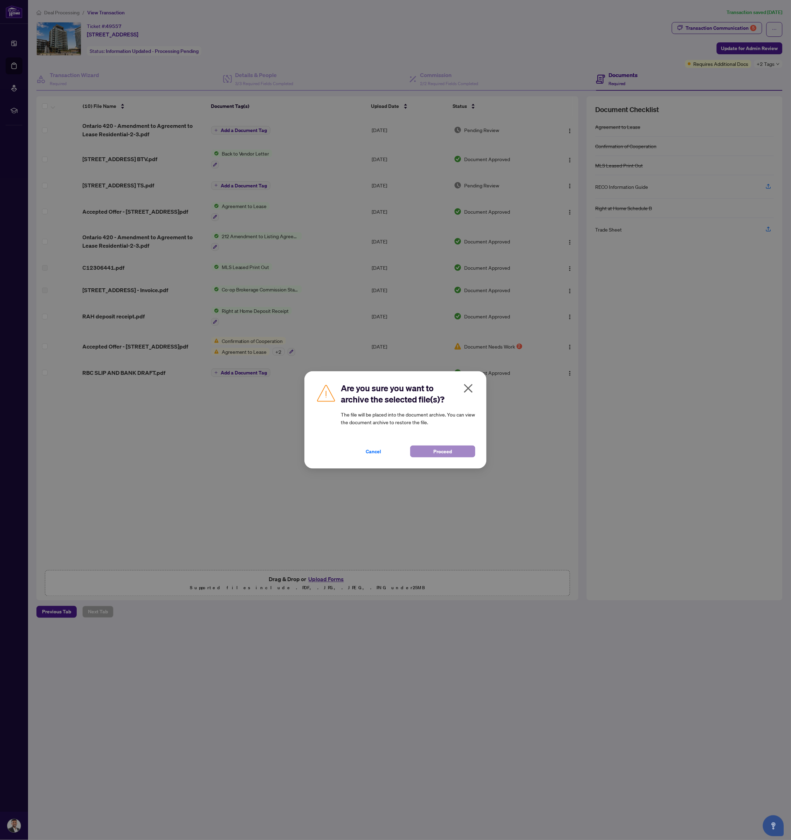
click at [430, 452] on button "Proceed" at bounding box center [442, 452] width 65 height 12
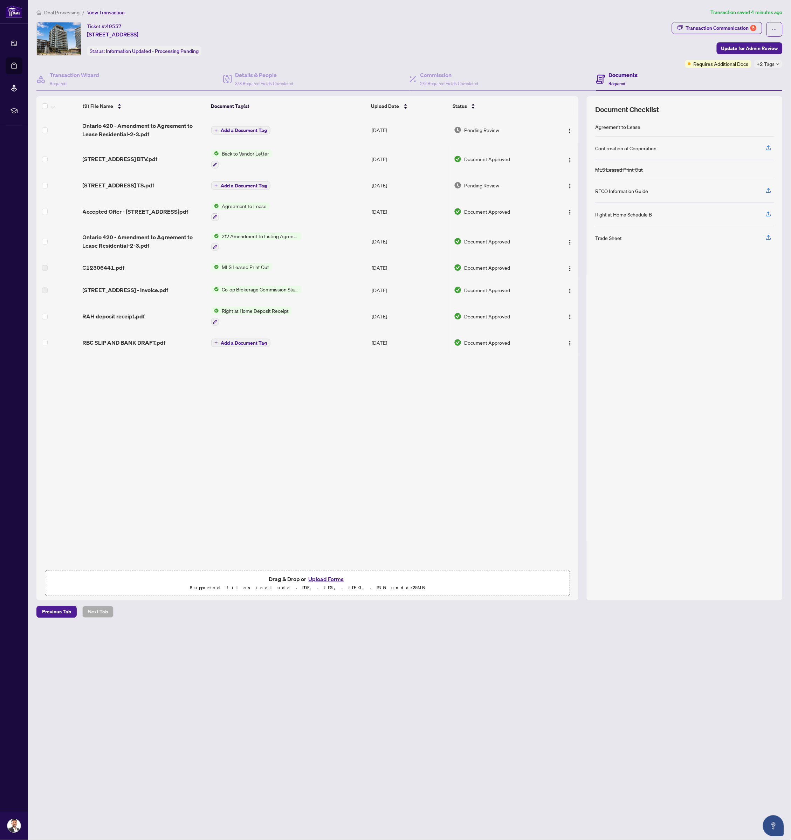
click at [220, 423] on div "(9) File Name Document Tag(s) Upload Date Status Ontario 420 - Amendment to Agr…" at bounding box center [307, 341] width 542 height 451
click at [739, 48] on span "Update for Admin Review" at bounding box center [749, 48] width 57 height 11
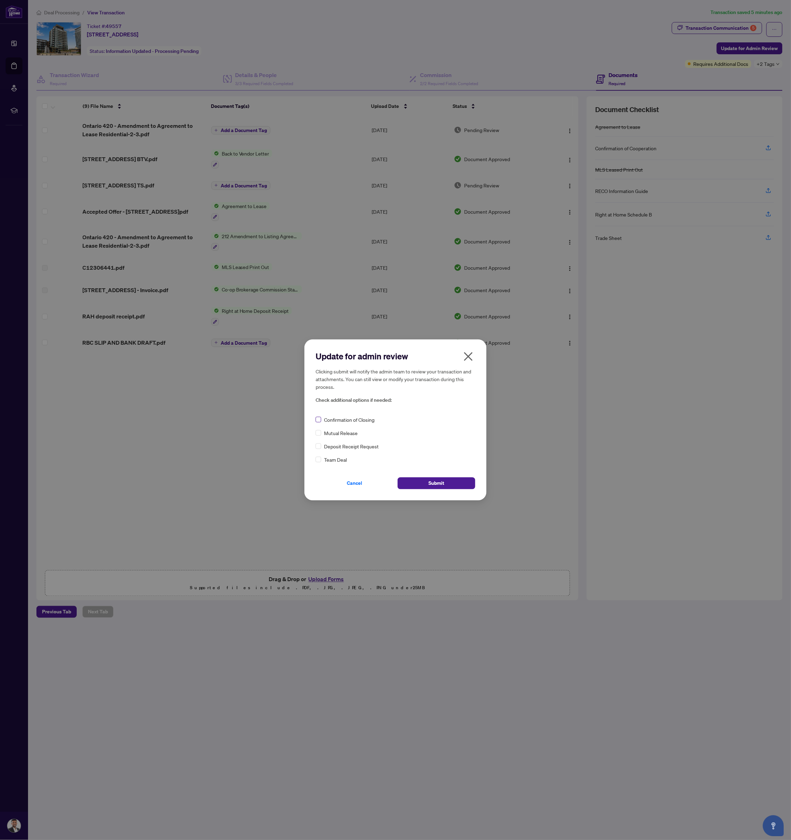
click at [320, 420] on span at bounding box center [319, 420] width 6 height 6
click at [442, 481] on span "Submit" at bounding box center [437, 483] width 16 height 11
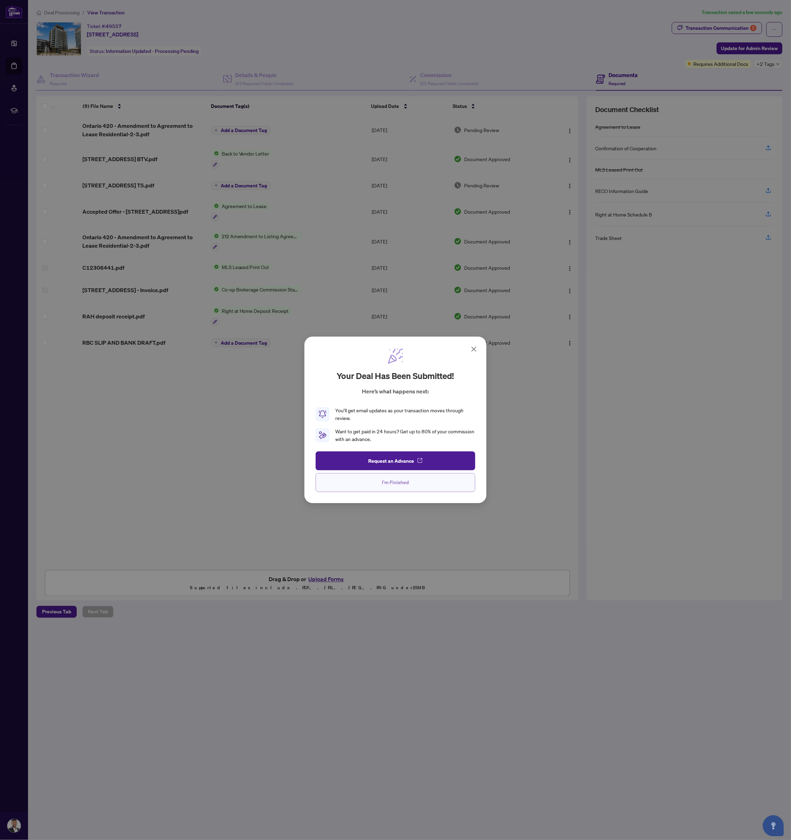
click at [393, 484] on span "I'm Finished" at bounding box center [395, 482] width 27 height 11
